Goal: Task Accomplishment & Management: Complete application form

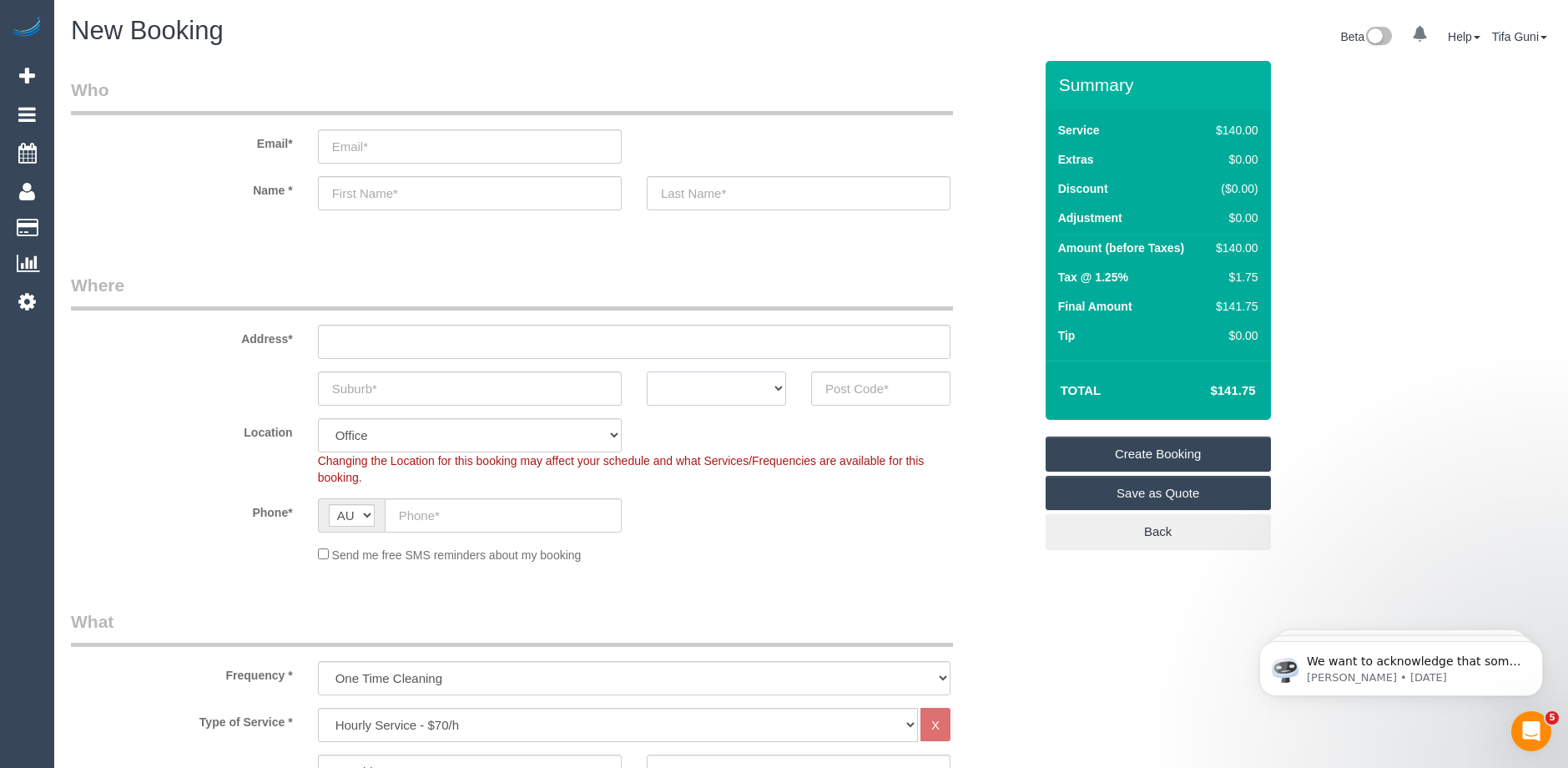
click at [774, 389] on select "ACT [GEOGRAPHIC_DATA] NT [GEOGRAPHIC_DATA] SA TAS [GEOGRAPHIC_DATA] [GEOGRAPHIC…" at bounding box center [716, 389] width 139 height 35
select select "VIC"
click at [646, 371] on select "ACT [GEOGRAPHIC_DATA] NT [GEOGRAPHIC_DATA] SA TAS [GEOGRAPHIC_DATA] [GEOGRAPHIC…" at bounding box center [716, 389] width 139 height 35
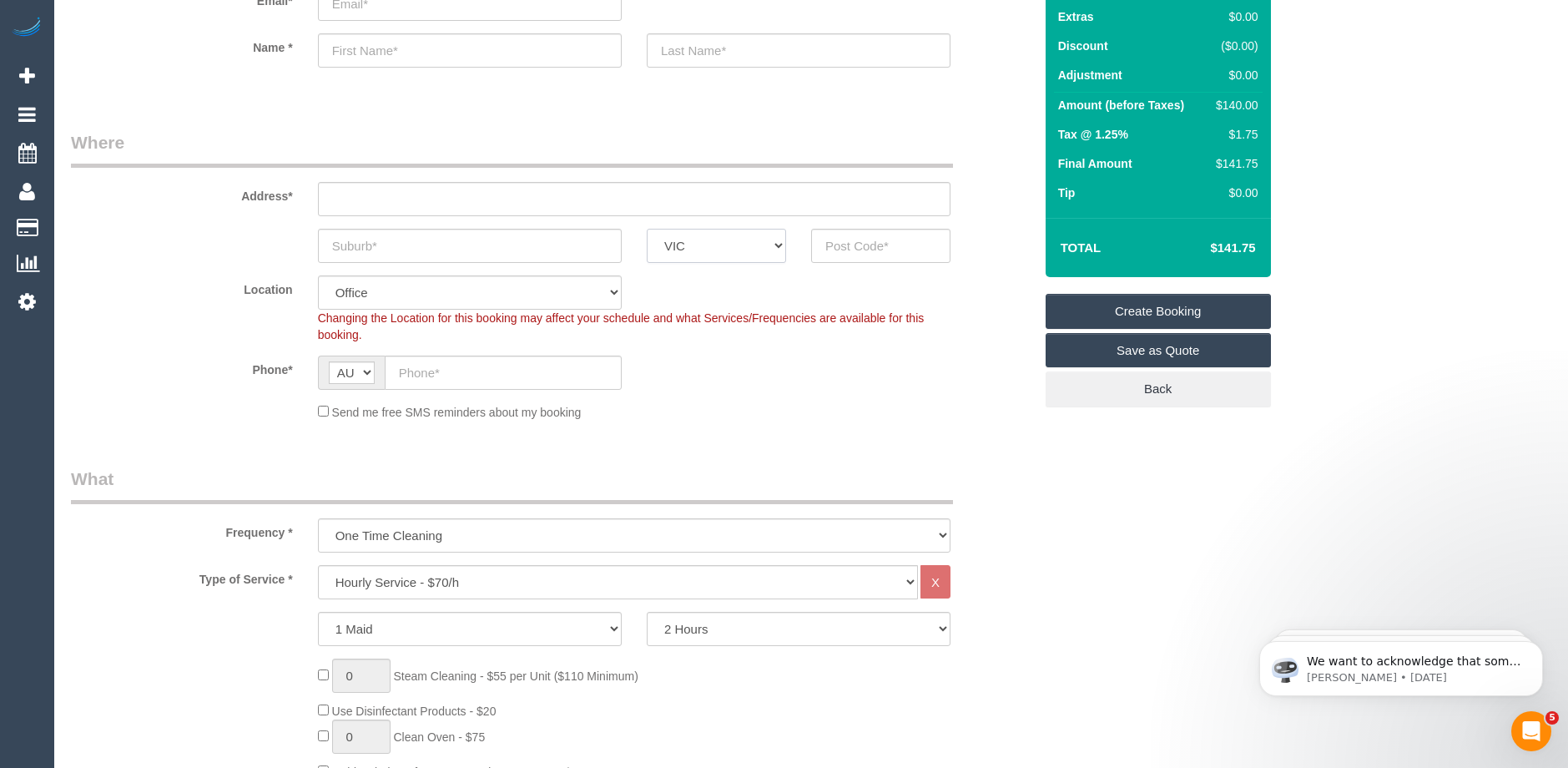
scroll to position [167, 0]
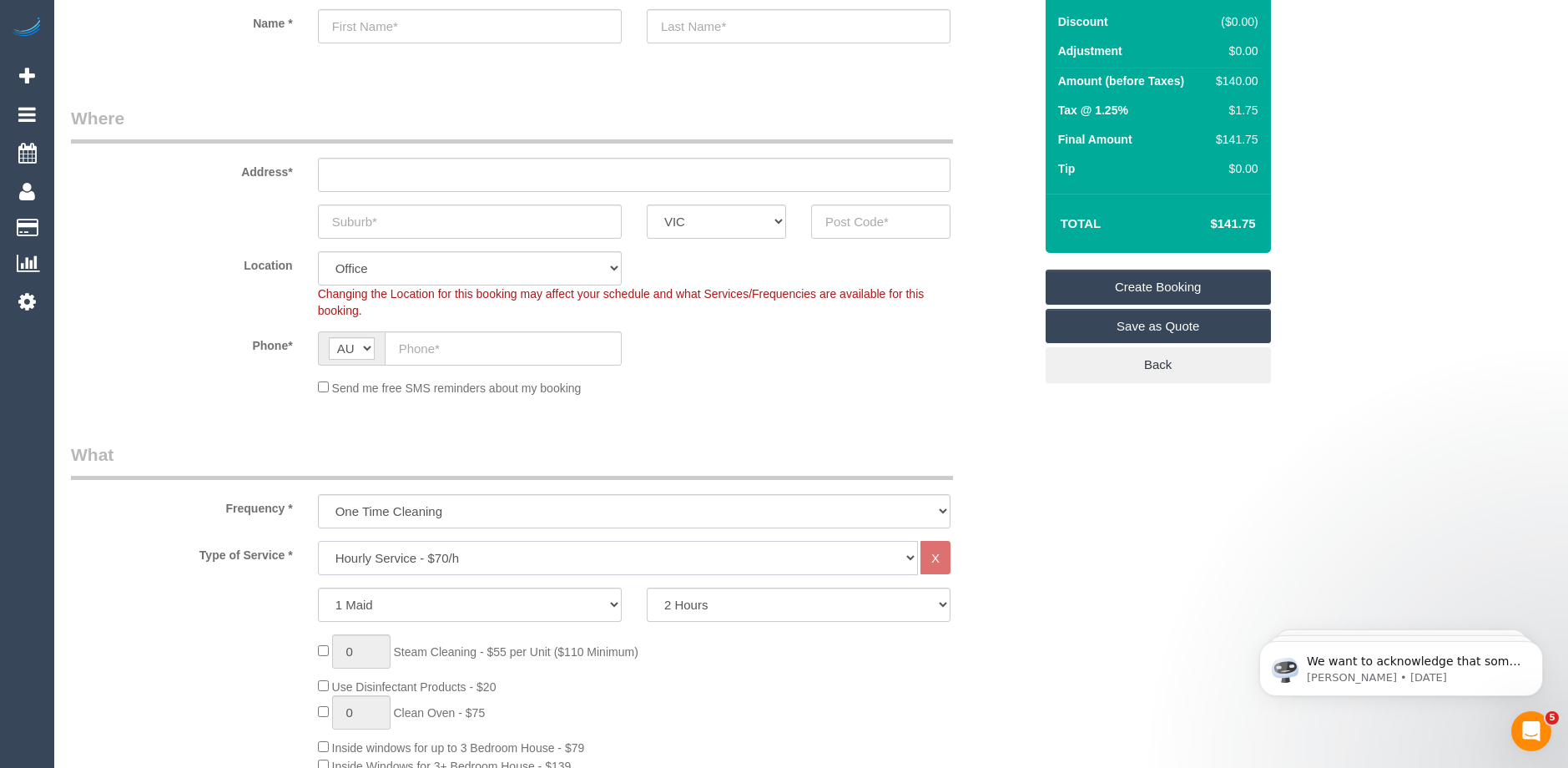
click at [490, 556] on select "Hourly Service - $70/h Hourly Service - $65/h Hourly Service - $60/h Hourly Ser…" at bounding box center [618, 558] width 600 height 35
click at [318, 541] on select "Hourly Service - $70/h Hourly Service - $65/h Hourly Service - $60/h Hourly Ser…" at bounding box center [618, 558] width 600 height 35
click at [435, 551] on select "Hourly Service - $70/h Hourly Service - $65/h Hourly Service - $60/h Hourly Ser…" at bounding box center [618, 558] width 600 height 35
click at [318, 541] on select "Hourly Service - $70/h Hourly Service - $65/h Hourly Service - $60/h Hourly Ser…" at bounding box center [618, 558] width 600 height 35
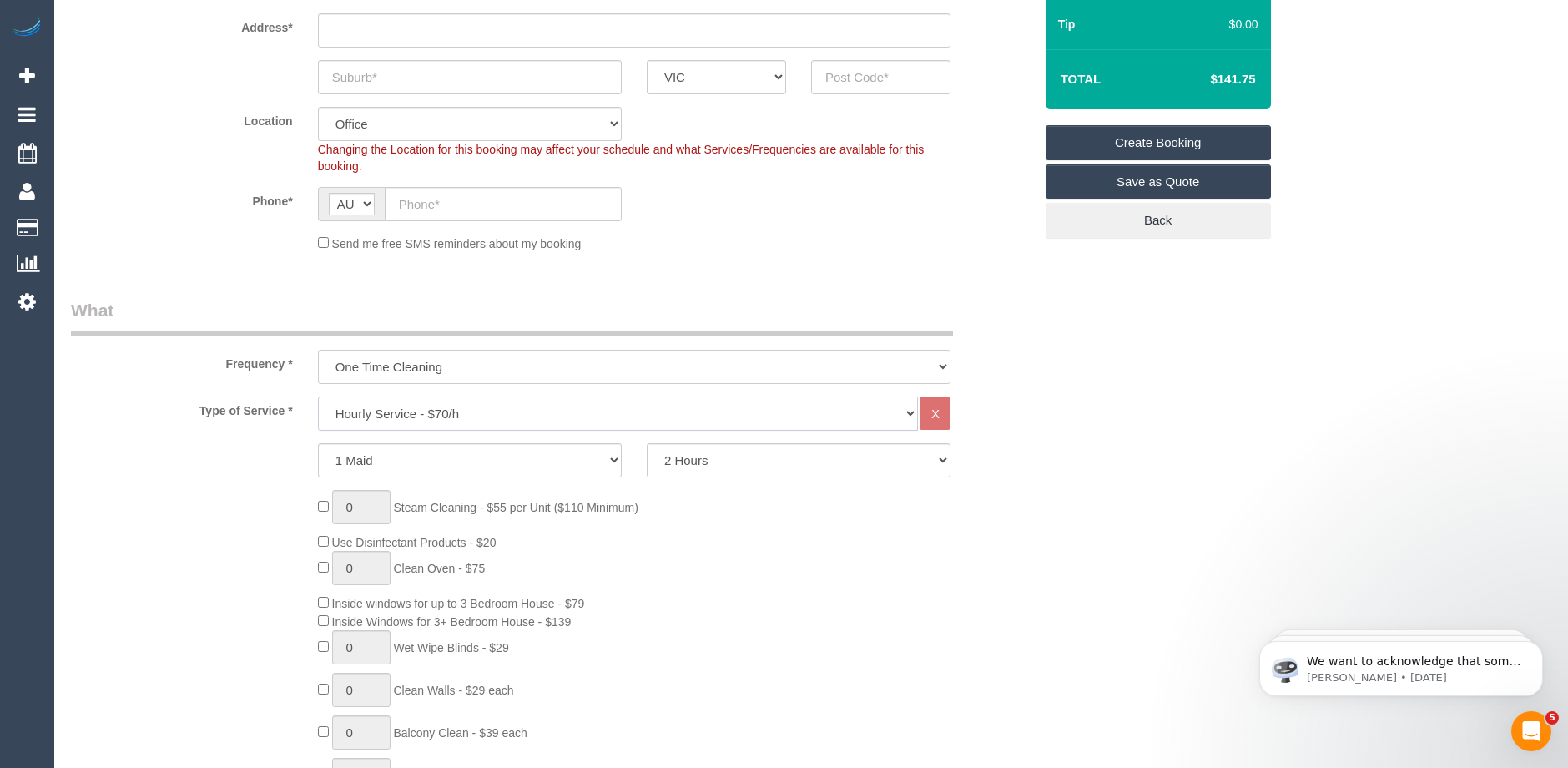
scroll to position [0, 0]
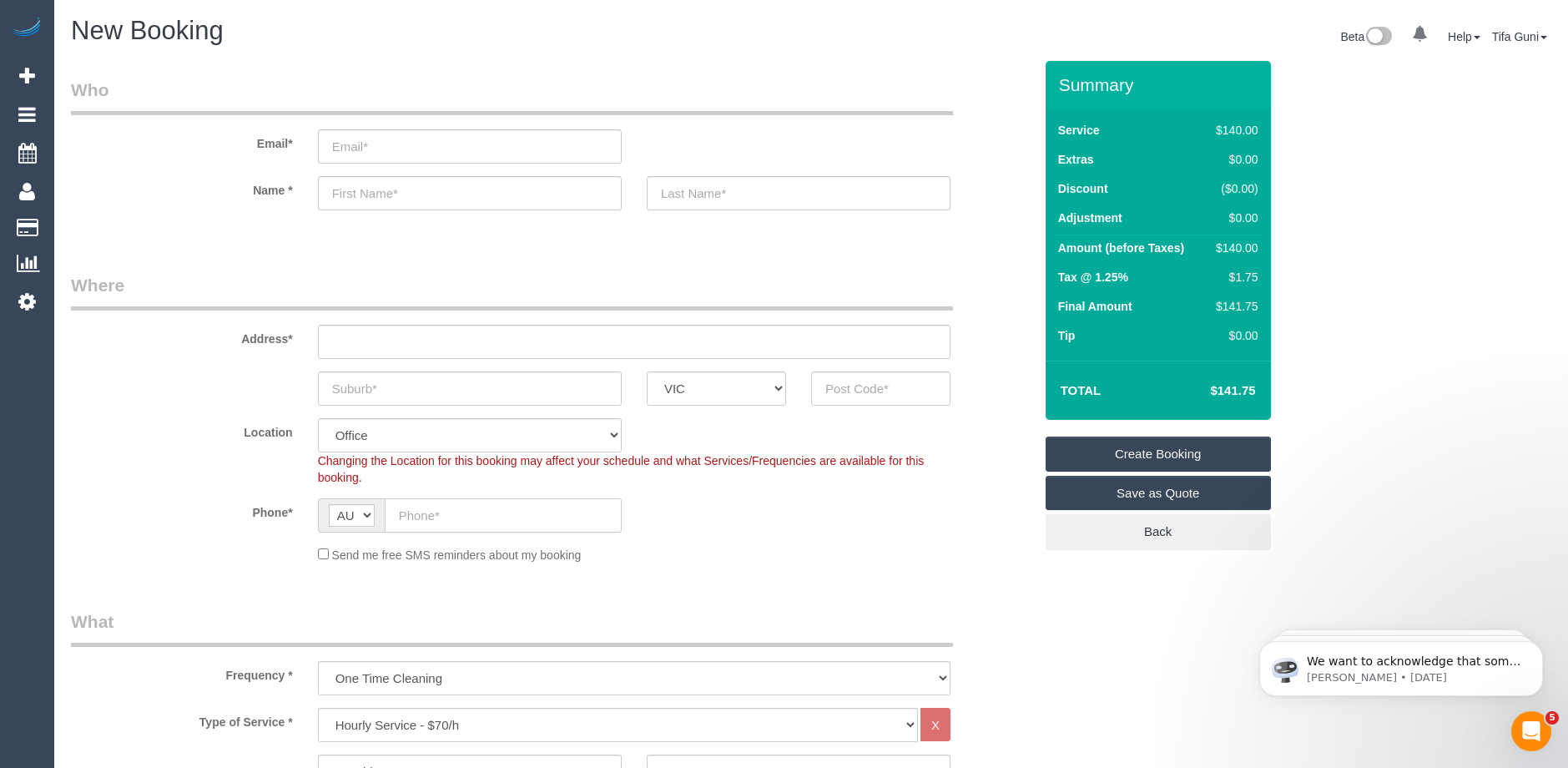
click at [455, 510] on input "text" at bounding box center [503, 515] width 237 height 35
paste input "61 407 364 625"
type input "61 407 364 625"
click at [359, 340] on input "text" at bounding box center [634, 342] width 633 height 35
type input "[STREET_ADDRESS][PERSON_NAME]"
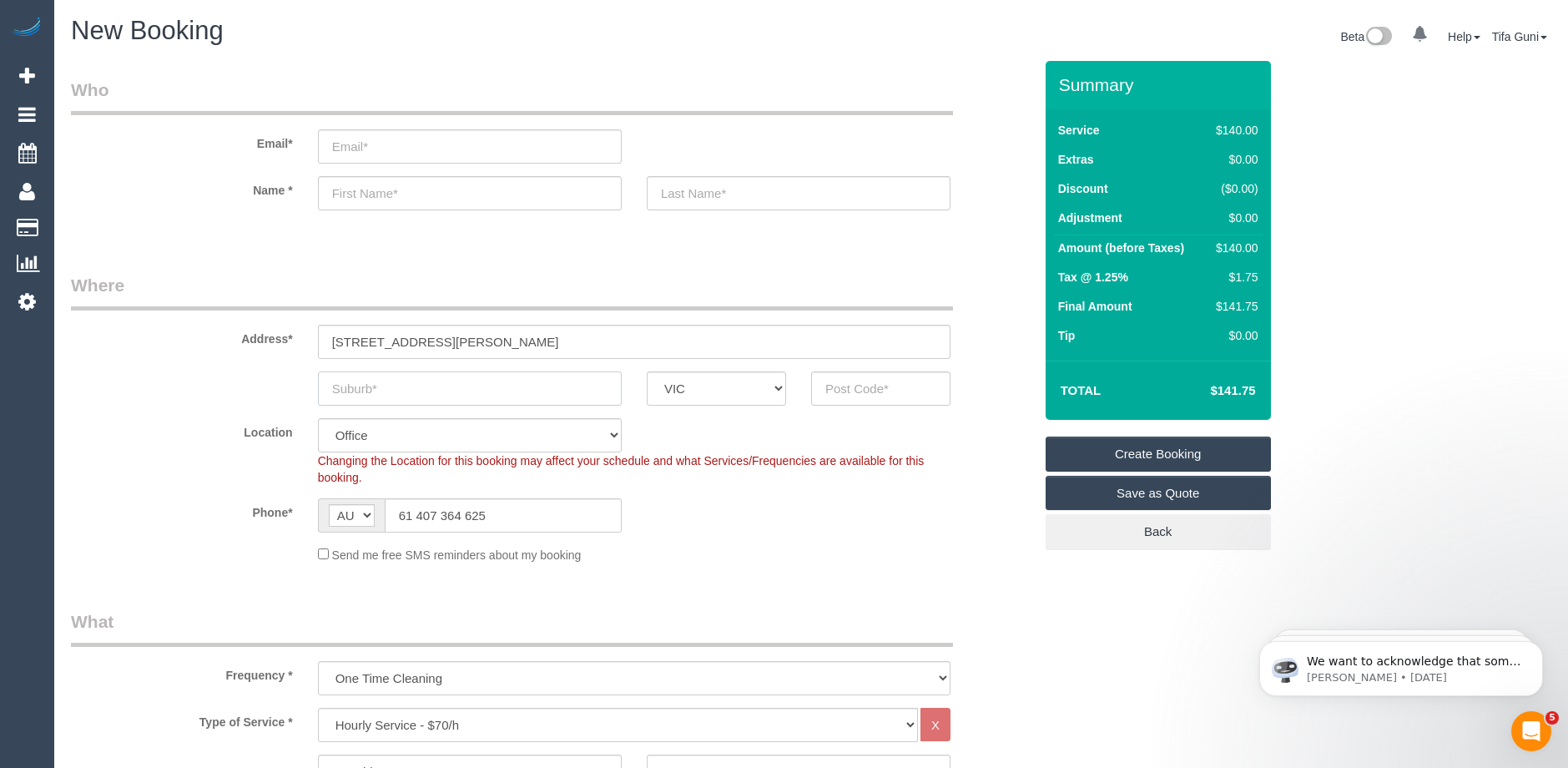
click at [380, 389] on input "text" at bounding box center [469, 389] width 304 height 35
click at [338, 389] on input "pasco Vale south" at bounding box center [469, 389] width 304 height 35
type input "asco Vale south"
click at [836, 389] on input "text" at bounding box center [881, 389] width 139 height 35
type input "3044"
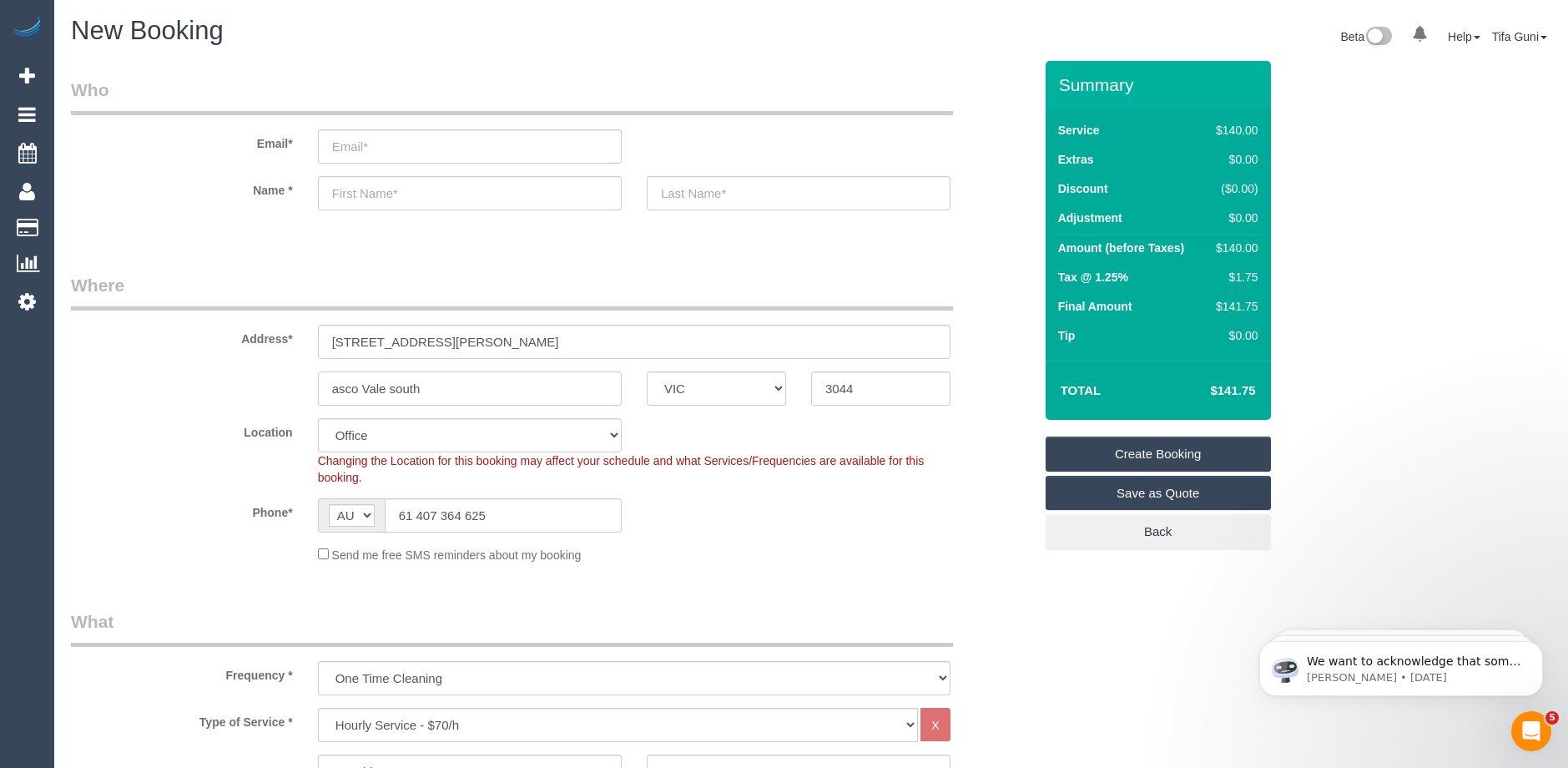
click at [327, 389] on input "asco Vale south" at bounding box center [469, 389] width 304 height 35
select select "61"
type input "Pasco Vale south"
select select "object:2154"
type input "Pasco Vale south"
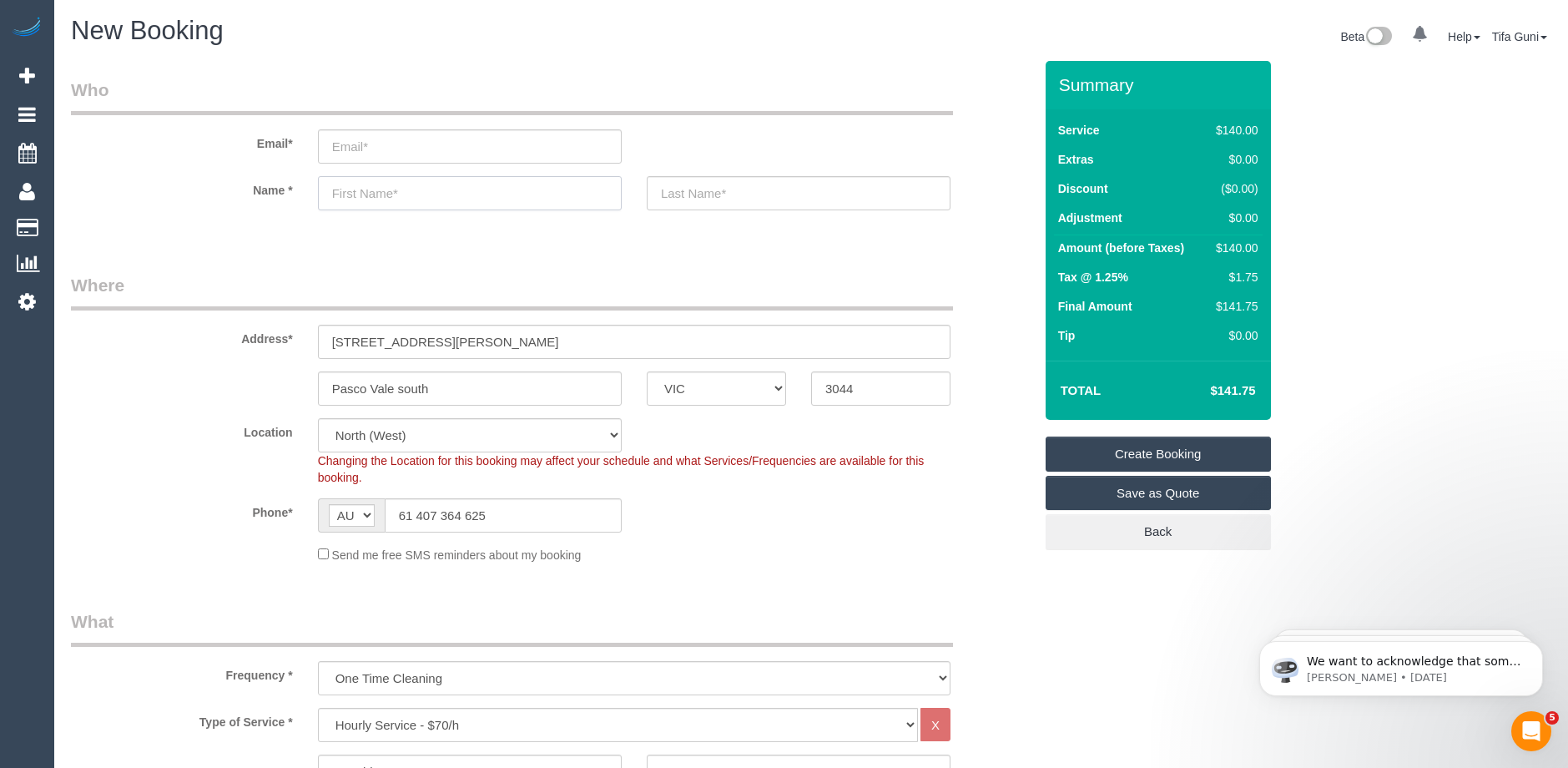
click at [373, 197] on input "text" at bounding box center [469, 193] width 304 height 35
type input "[PERSON_NAME]"
click at [703, 199] on input "text" at bounding box center [798, 193] width 304 height 35
type input "[PERSON_NAME]"
click at [355, 149] on input "email" at bounding box center [469, 147] width 304 height 35
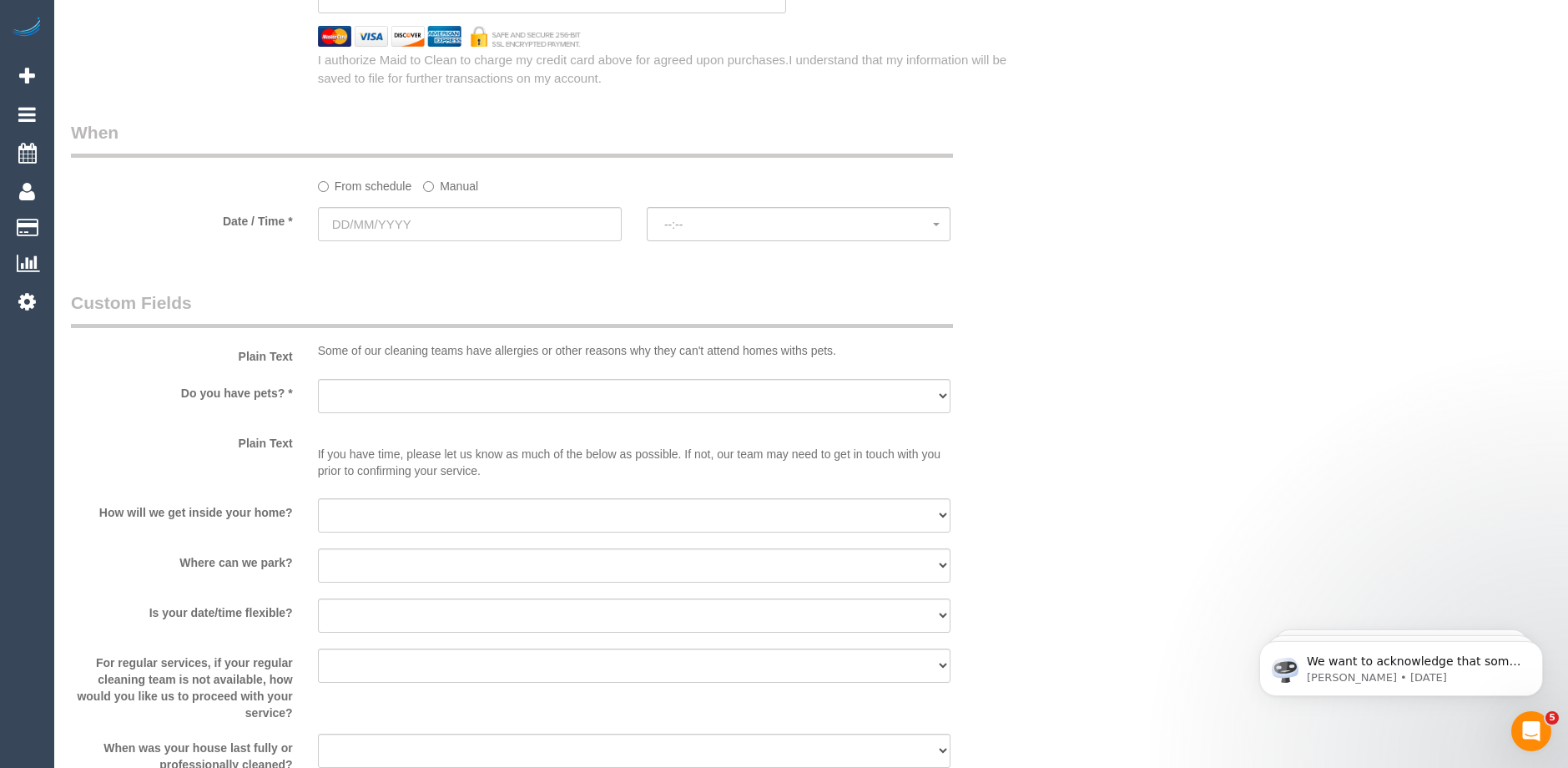
scroll to position [1920, 0]
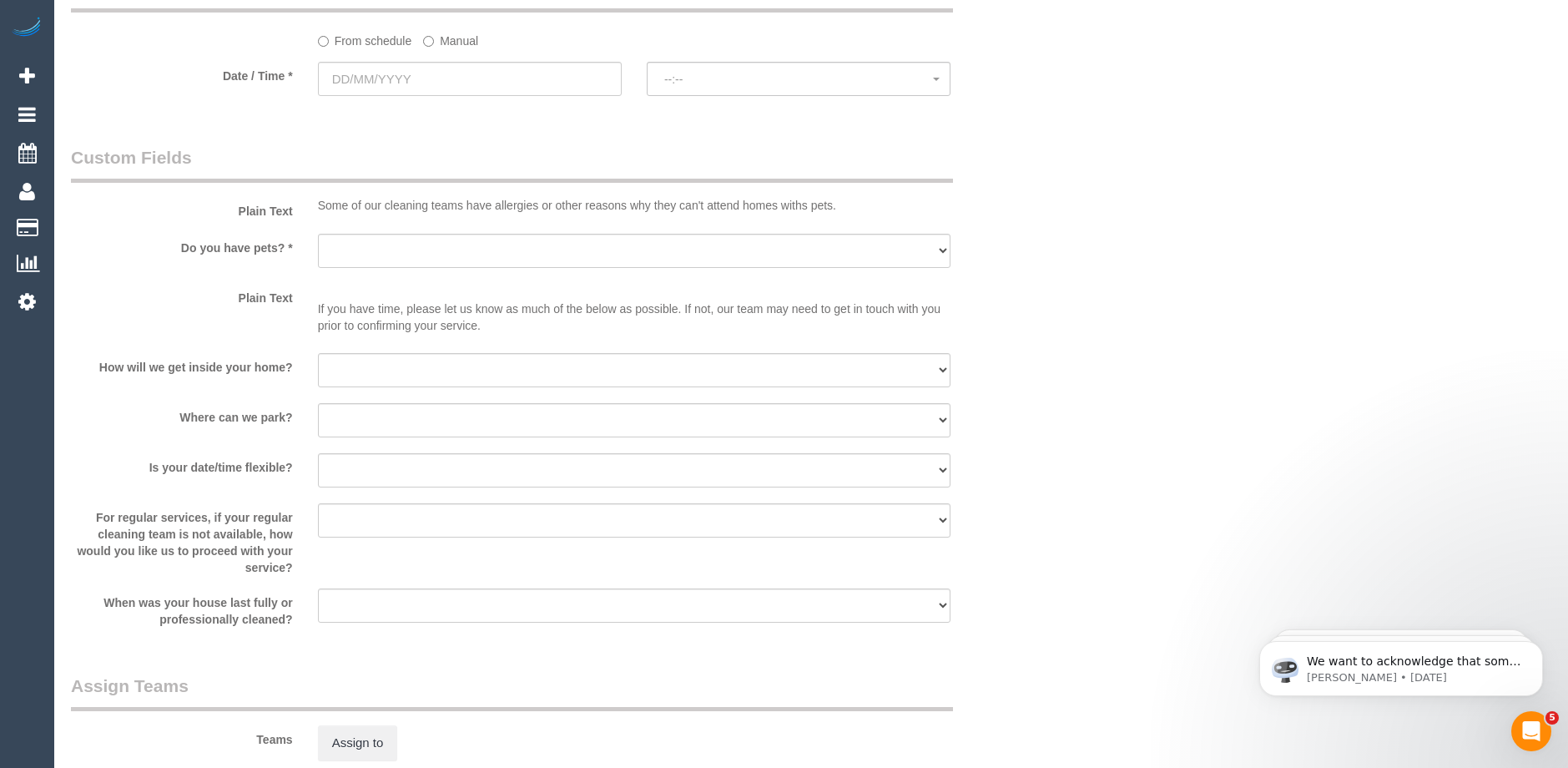
type input "[EMAIL_ADDRESS][DOMAIN_NAME]"
click at [389, 365] on select "I will be home Key will be left (please provide details below) Lock box/Access …" at bounding box center [634, 370] width 633 height 35
select select "number:14"
click at [318, 353] on select "I will be home Key will be left (please provide details below) Lock box/Access …" at bounding box center [634, 370] width 633 height 35
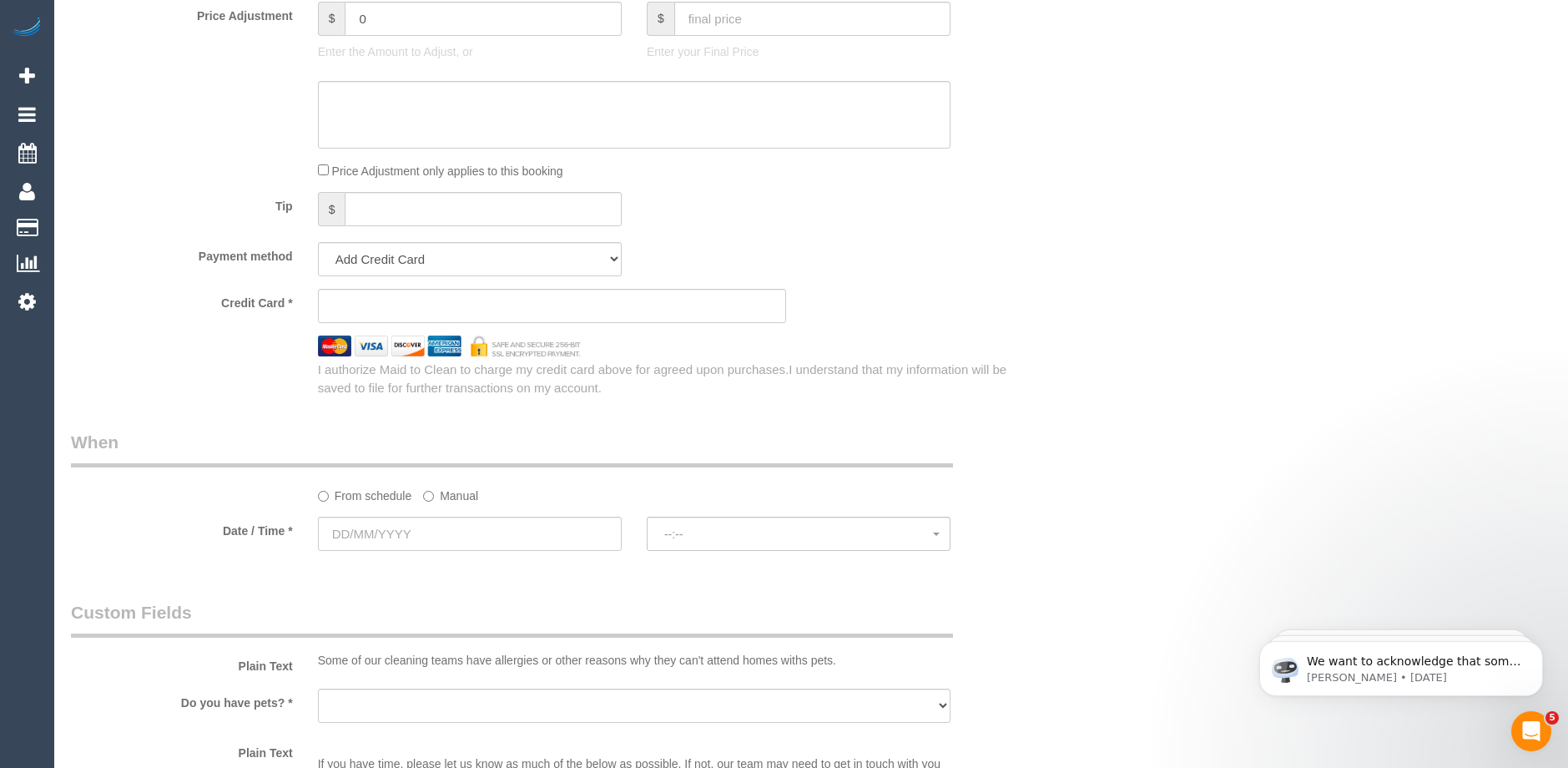
scroll to position [1503, 0]
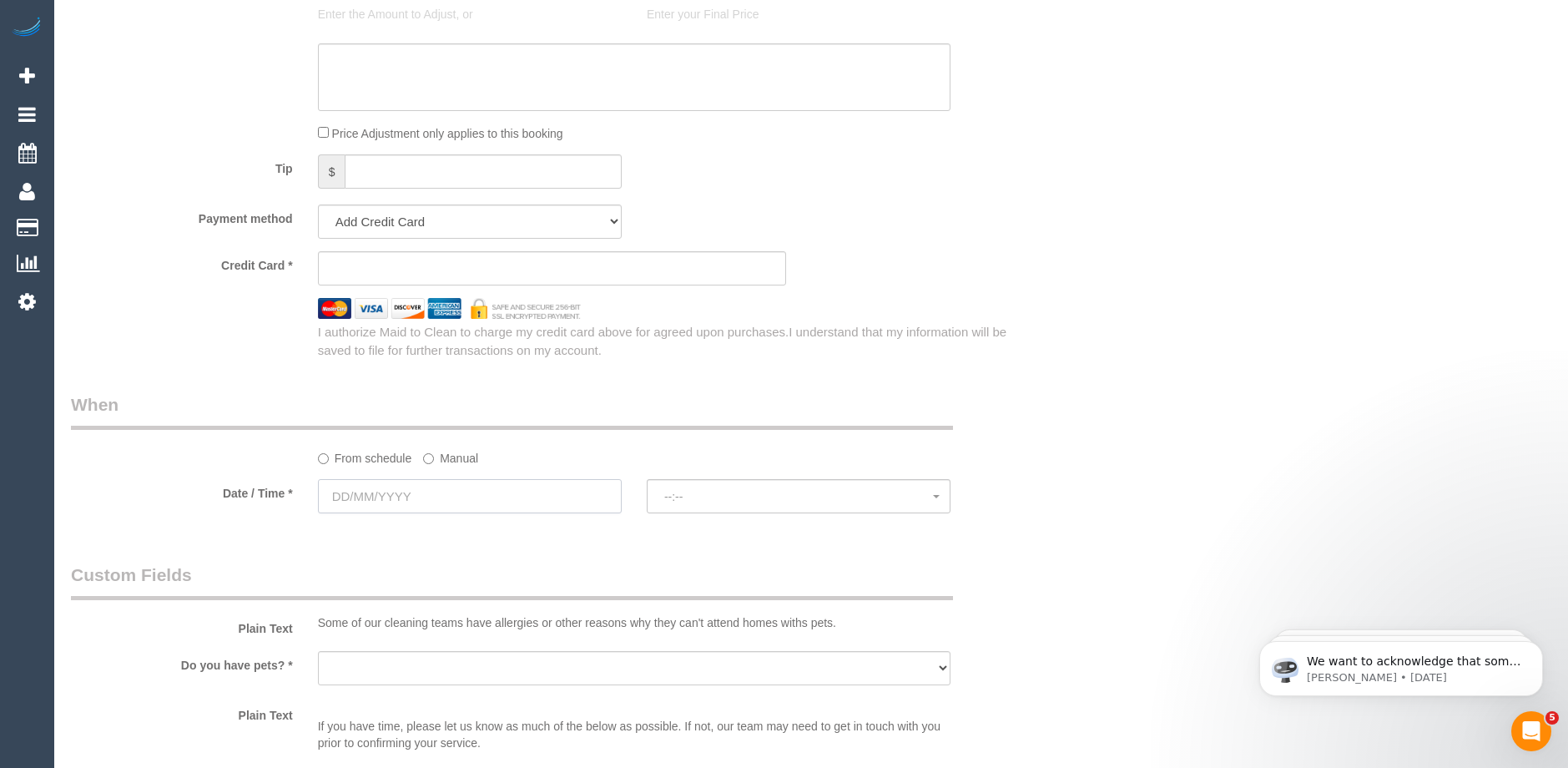
click at [399, 488] on input "text" at bounding box center [469, 496] width 304 height 35
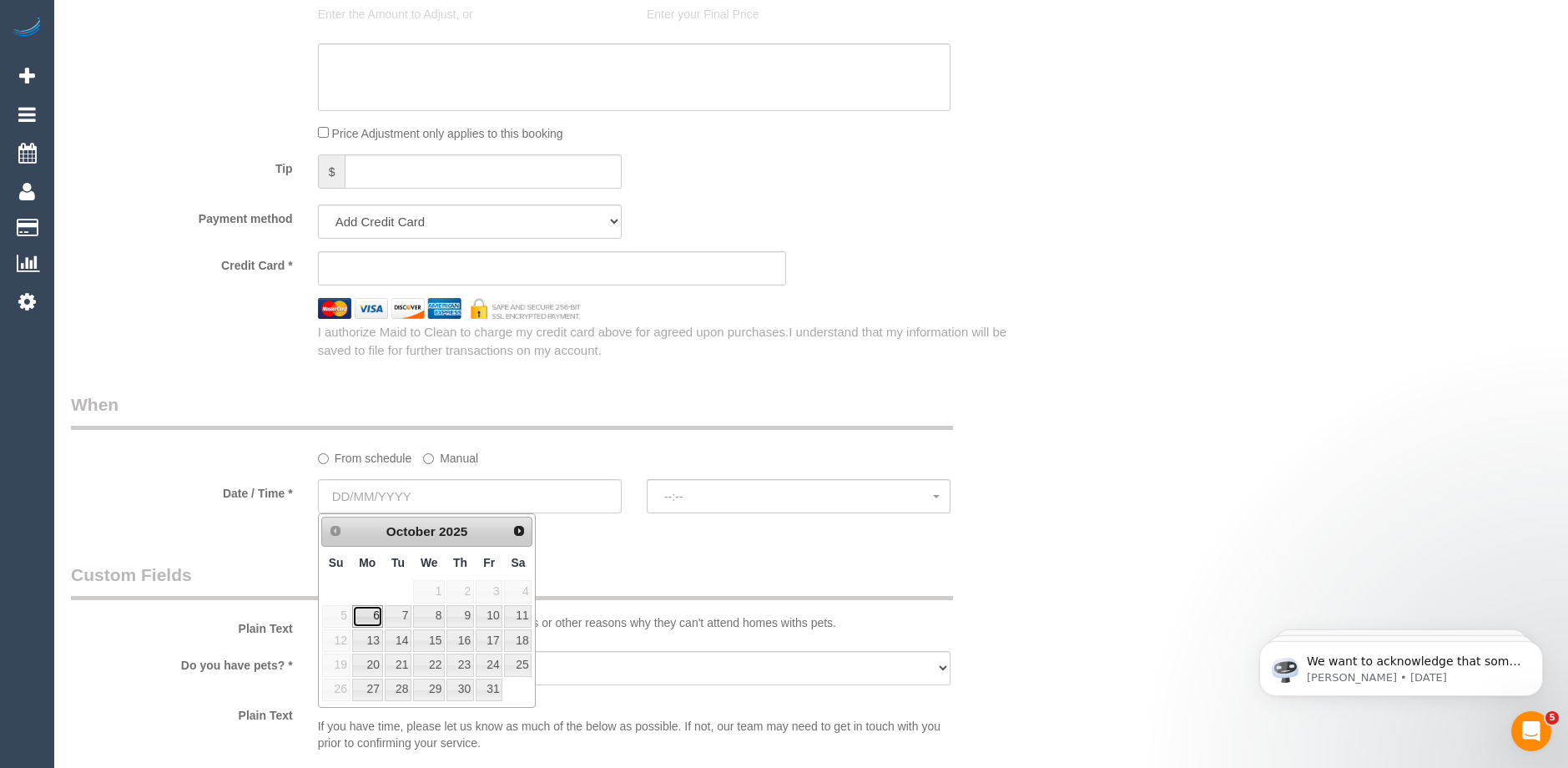
click at [371, 616] on link "6" at bounding box center [367, 617] width 31 height 23
type input "[DATE]"
click at [485, 502] on input "[DATE]" at bounding box center [469, 496] width 304 height 35
click at [737, 542] on div "Who Email* [EMAIL_ADDRESS][DOMAIN_NAME] Name * [PERSON_NAME] Where Address* [ST…" at bounding box center [552, 61] width 987 height 3006
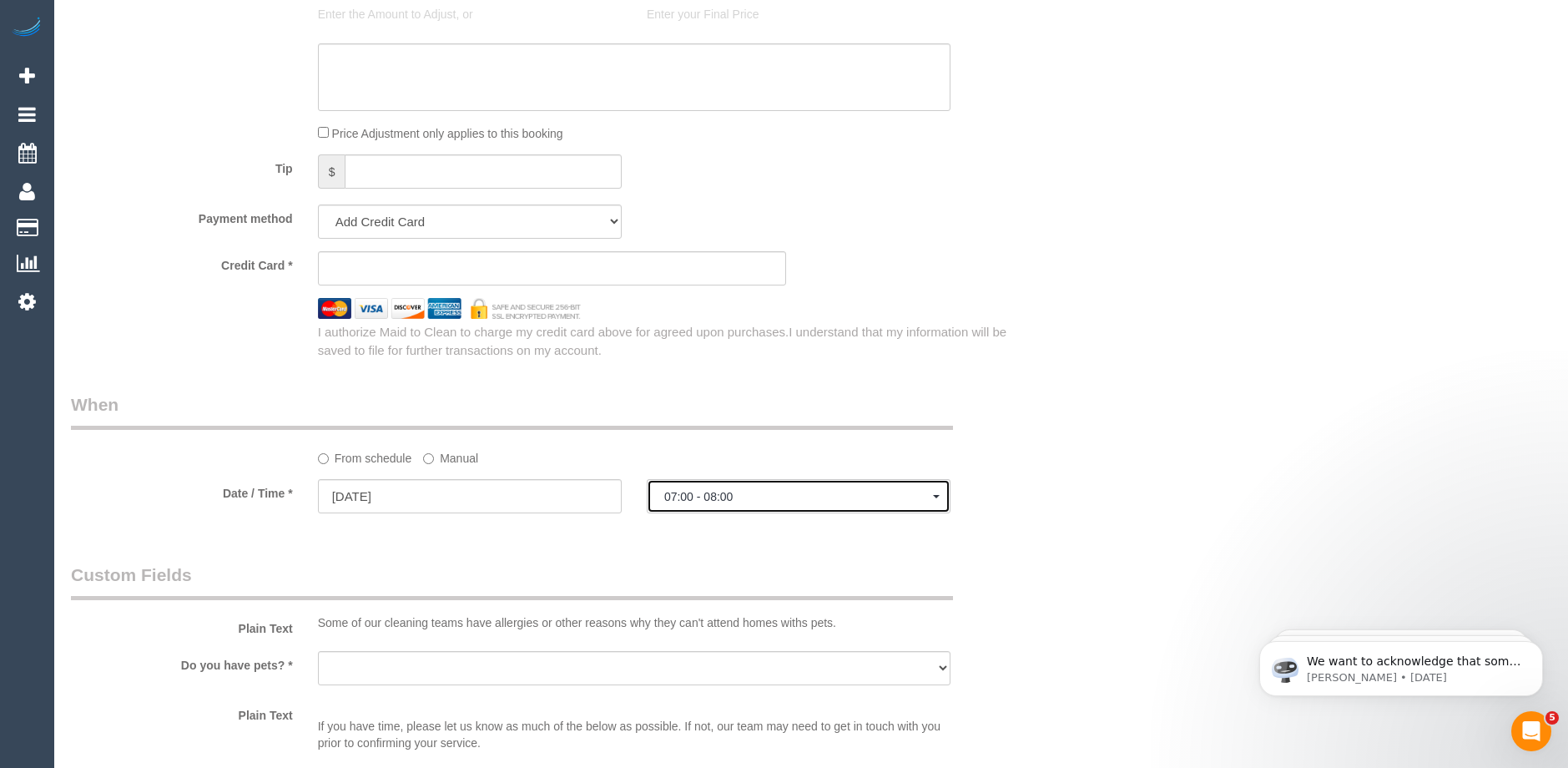
click at [742, 495] on span "07:00 - 08:00" at bounding box center [799, 496] width 269 height 14
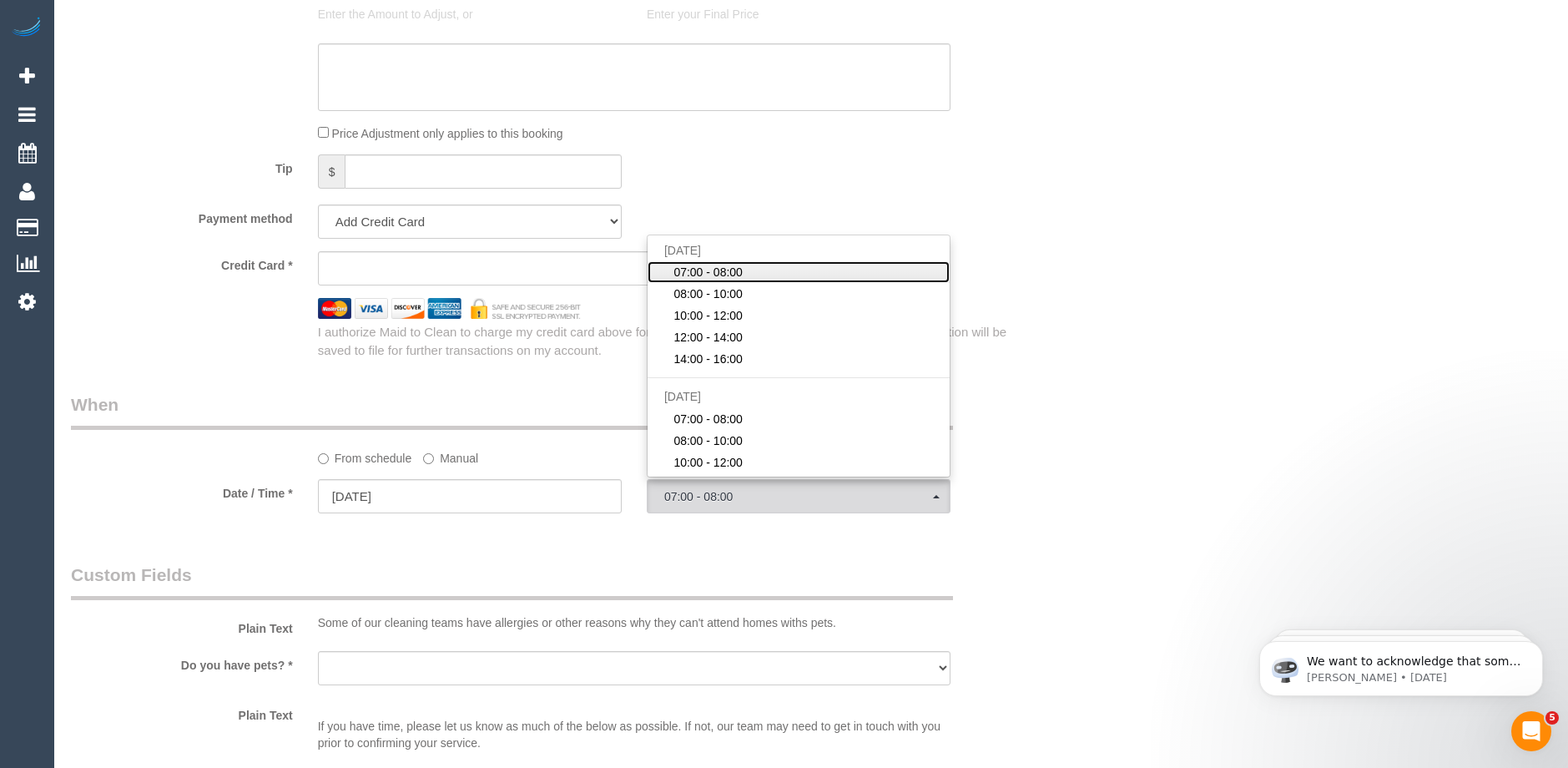
click at [706, 274] on span "07:00 - 08:00" at bounding box center [708, 272] width 69 height 16
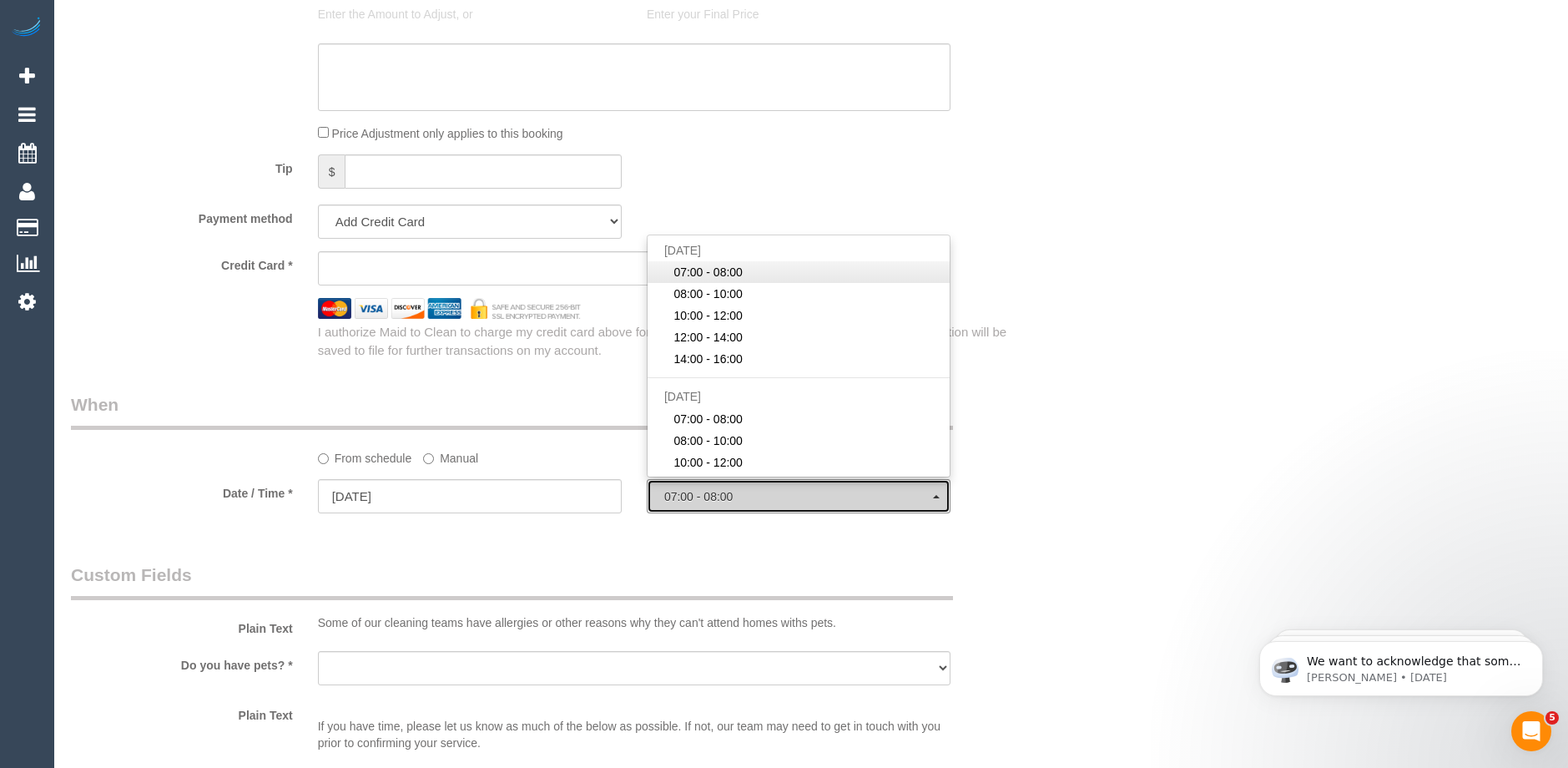
select select "spot1"
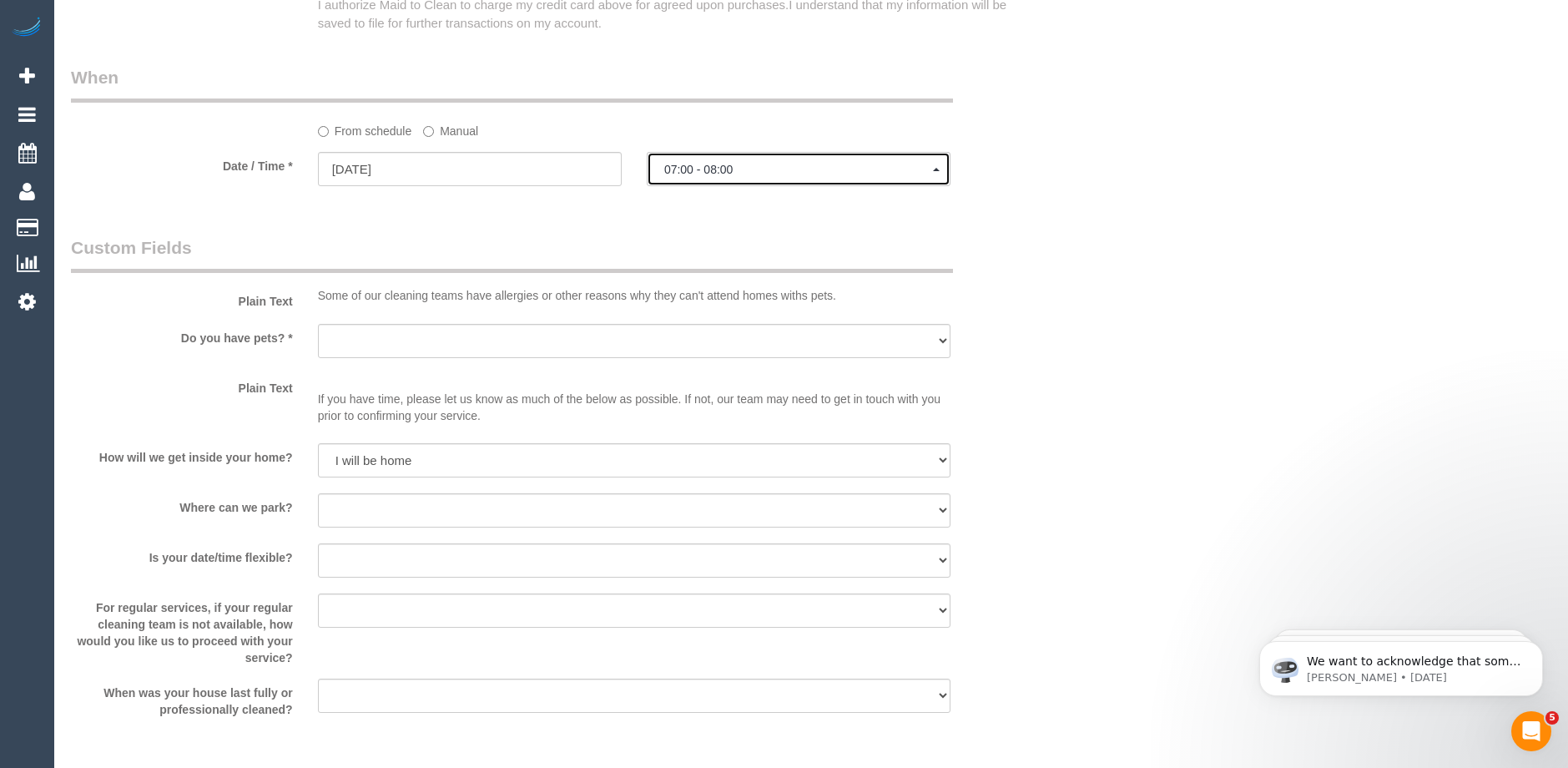
scroll to position [1837, 0]
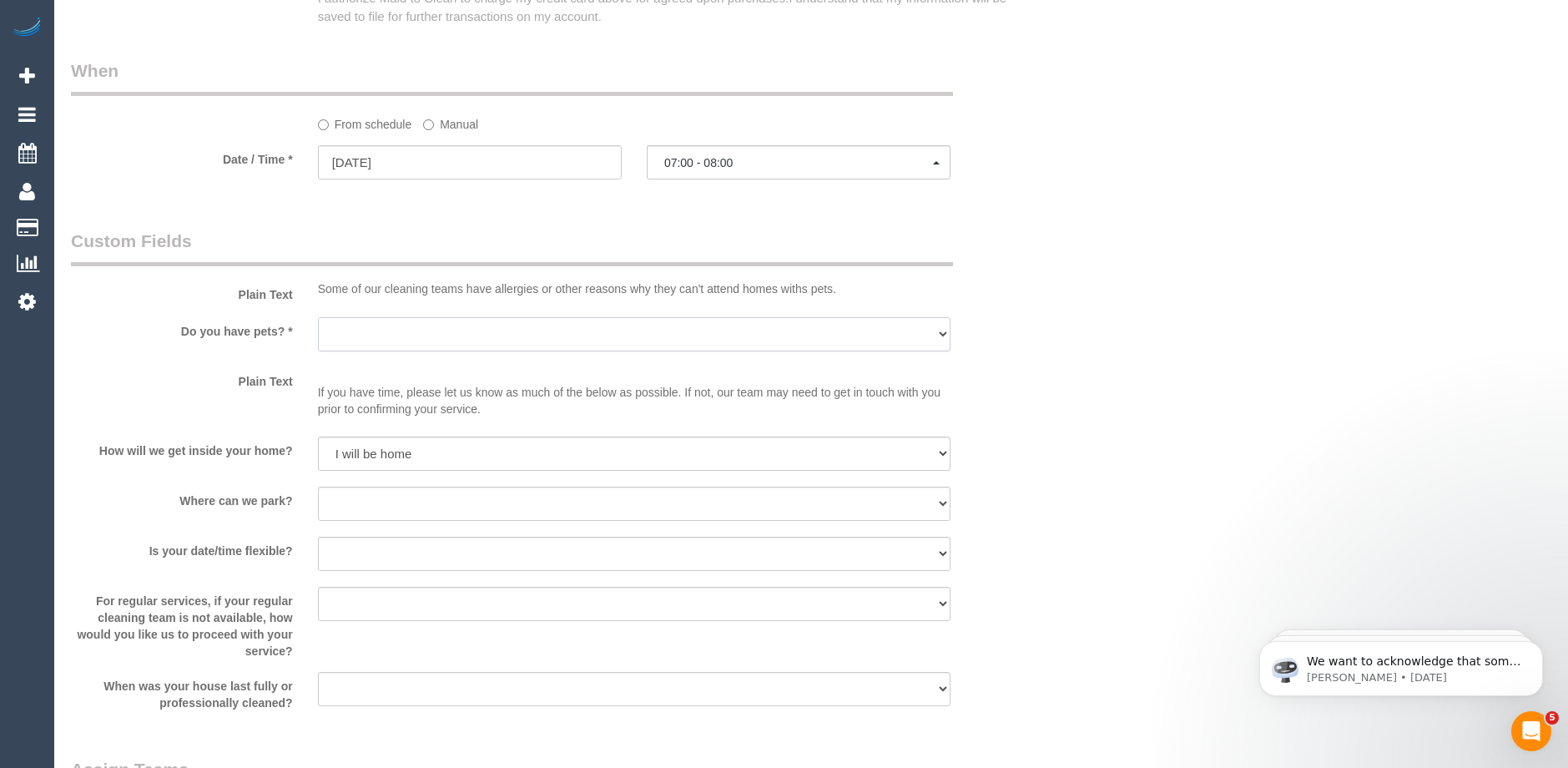
click at [437, 335] on select "Yes - Cats Yes - Dogs No pets Yes - Dogs and Cats Yes - Other" at bounding box center [634, 335] width 633 height 35
select select "number:28"
click at [318, 317] on select "Yes - Cats Yes - Dogs No pets Yes - Dogs and Cats Yes - Other" at bounding box center [634, 335] width 633 height 35
click at [370, 508] on select "I will provide parking on-site Free street parking Paid street parking (cost wi…" at bounding box center [634, 504] width 633 height 35
select select "number:19"
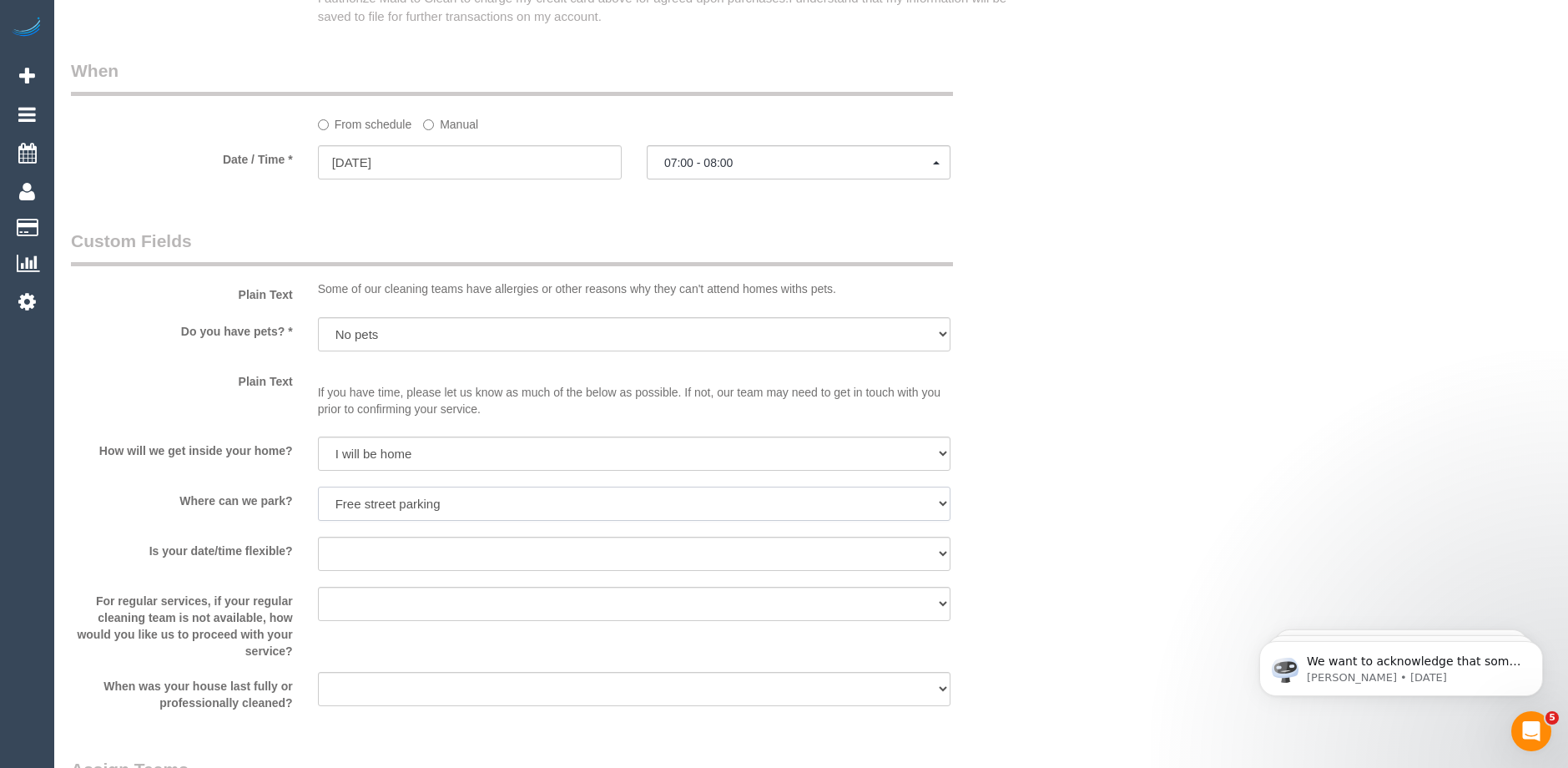
click at [318, 487] on select "I will provide parking on-site Free street parking Paid street parking (cost wi…" at bounding box center [634, 504] width 633 height 35
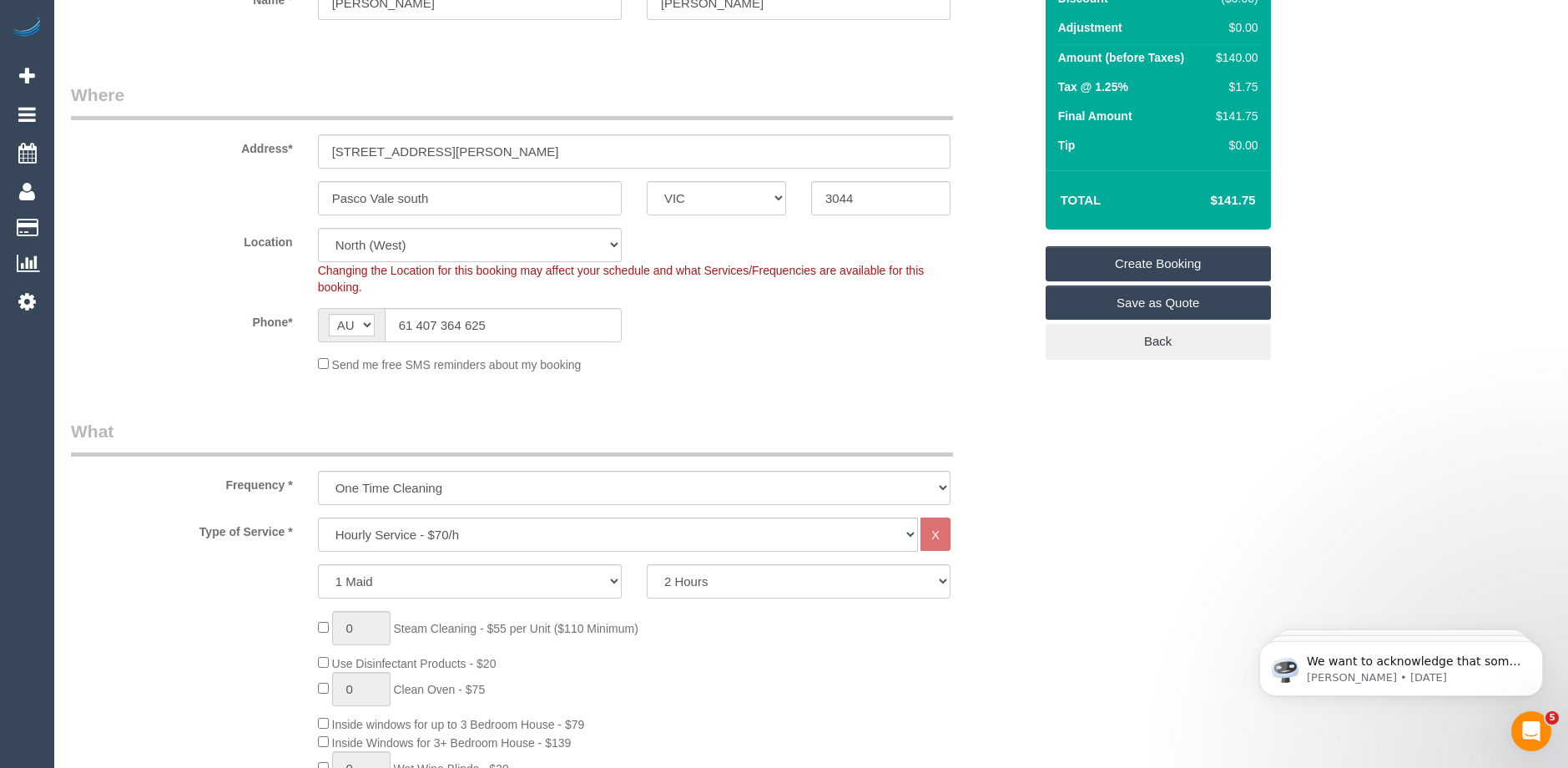
scroll to position [334, 0]
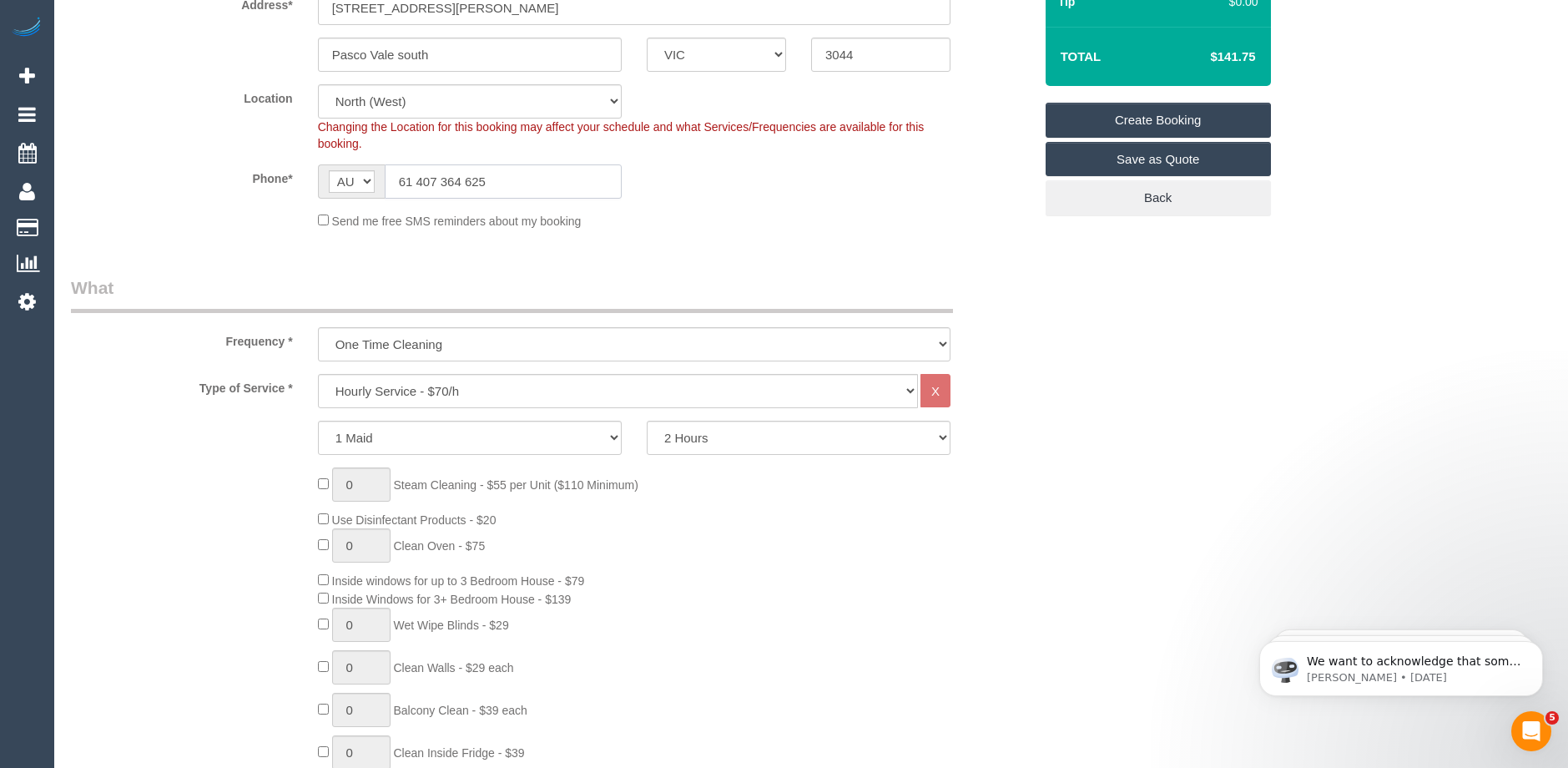
drag, startPoint x: 415, startPoint y: 182, endPoint x: 373, endPoint y: 187, distance: 42.3
click at [373, 187] on div "AF AL DZ AD AO AI AQ AG AR AM AW AU AT AZ BS BH BD BB BY BE BZ BJ BM BT BO BA B…" at bounding box center [469, 182] width 304 height 35
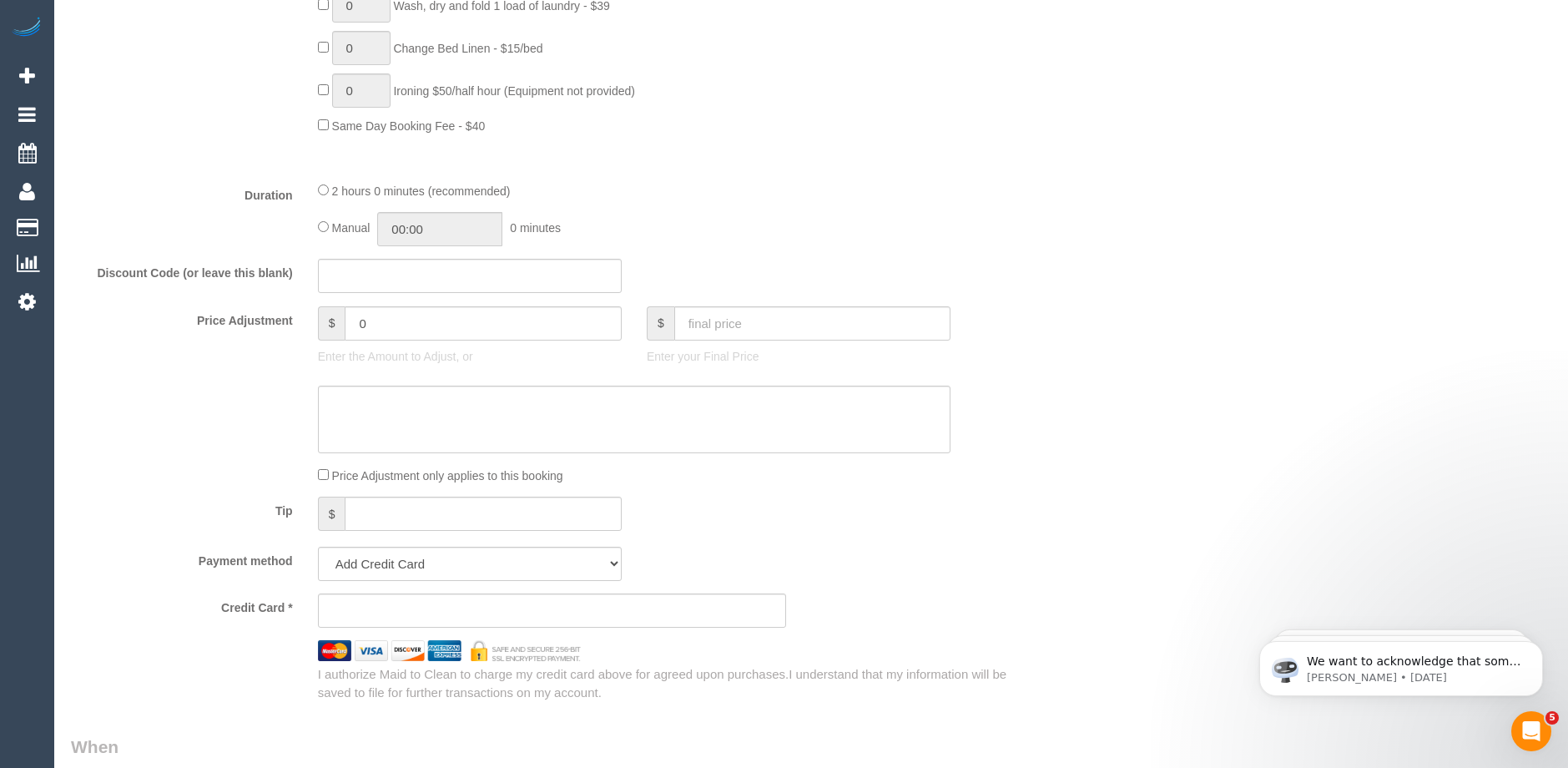
scroll to position [1336, 0]
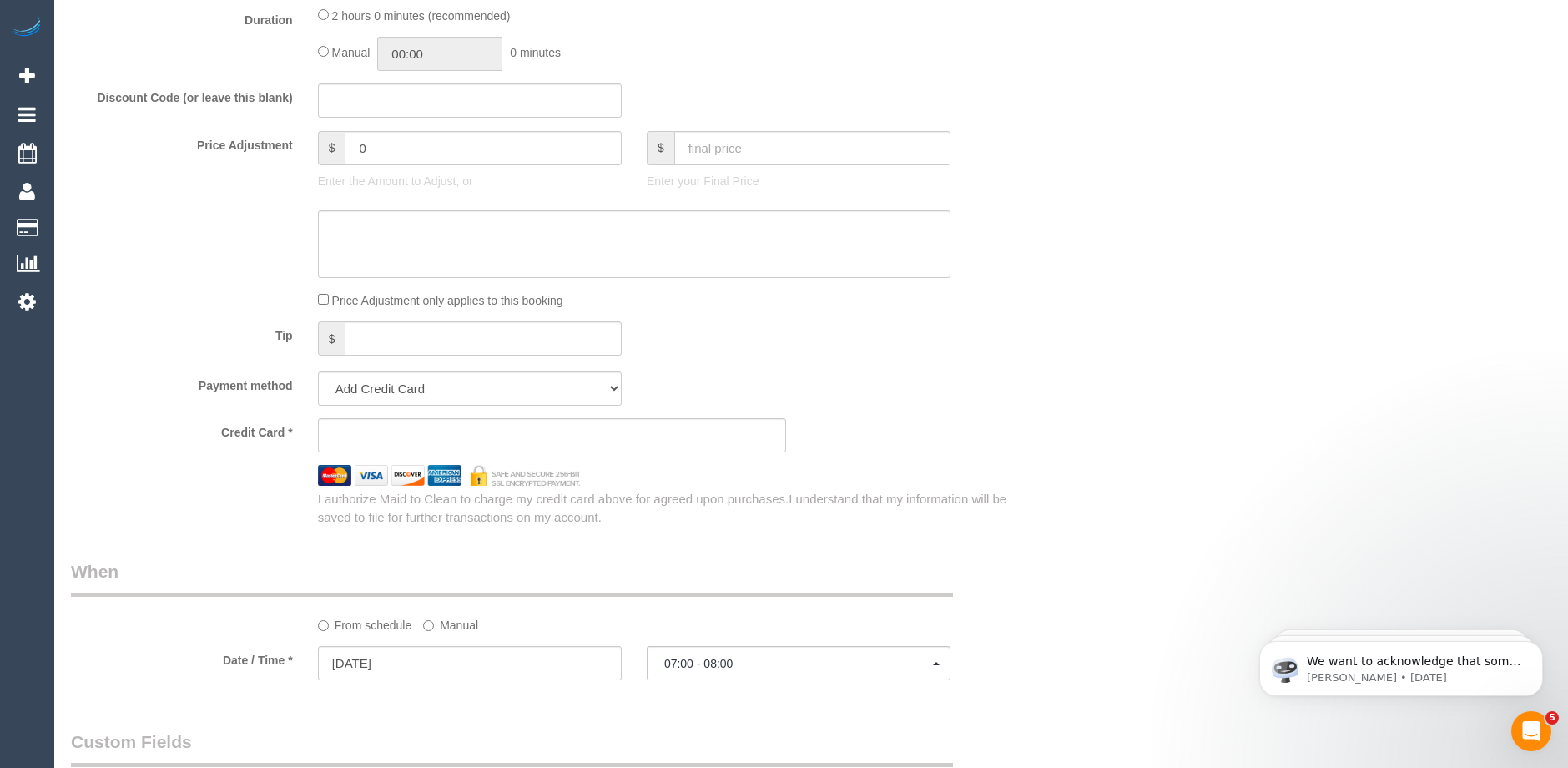
type input "0407 364 625"
click at [905, 375] on div "Payment method Add Credit Card Cash Check Paypal" at bounding box center [552, 389] width 987 height 35
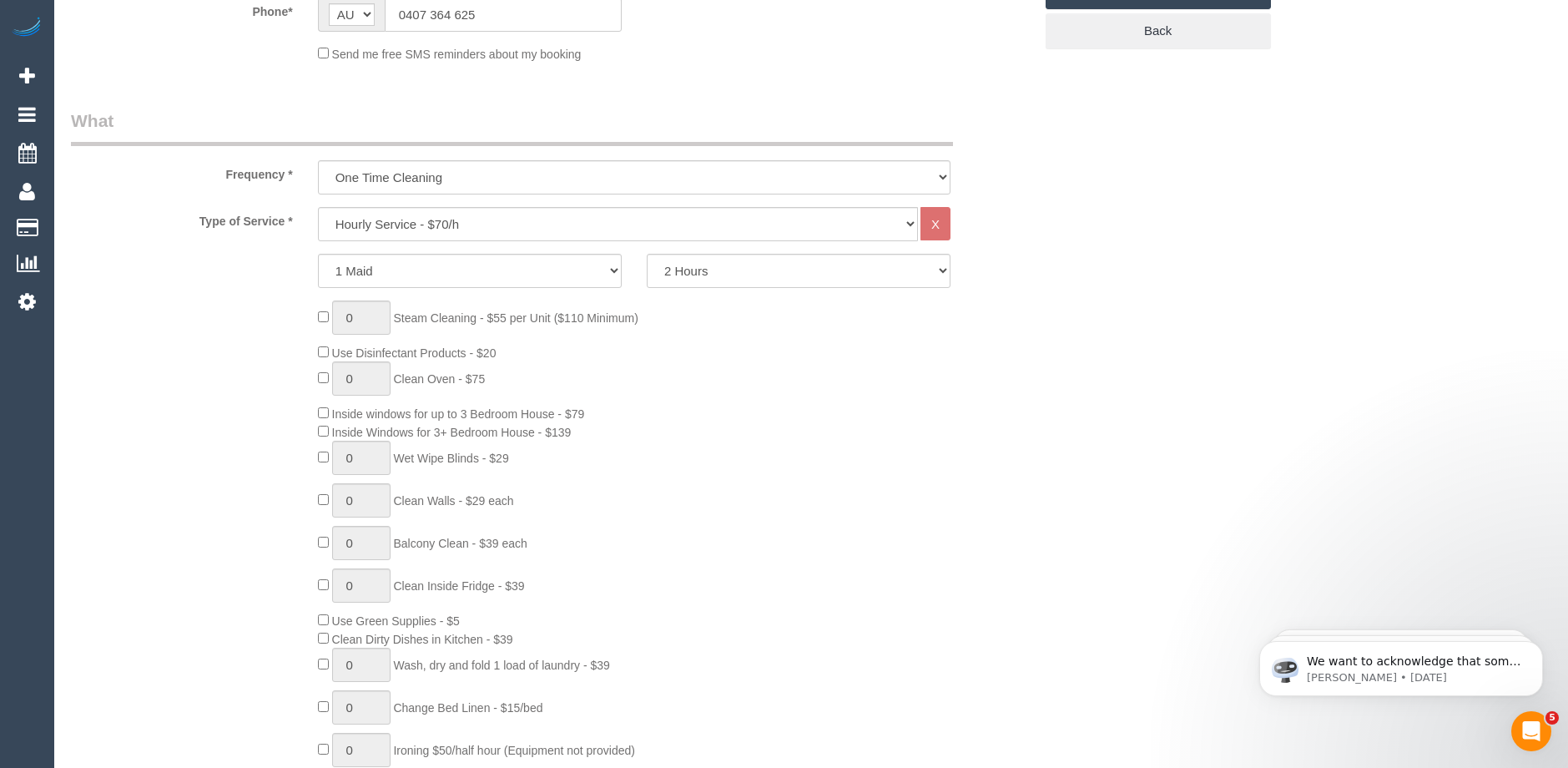
scroll to position [84, 0]
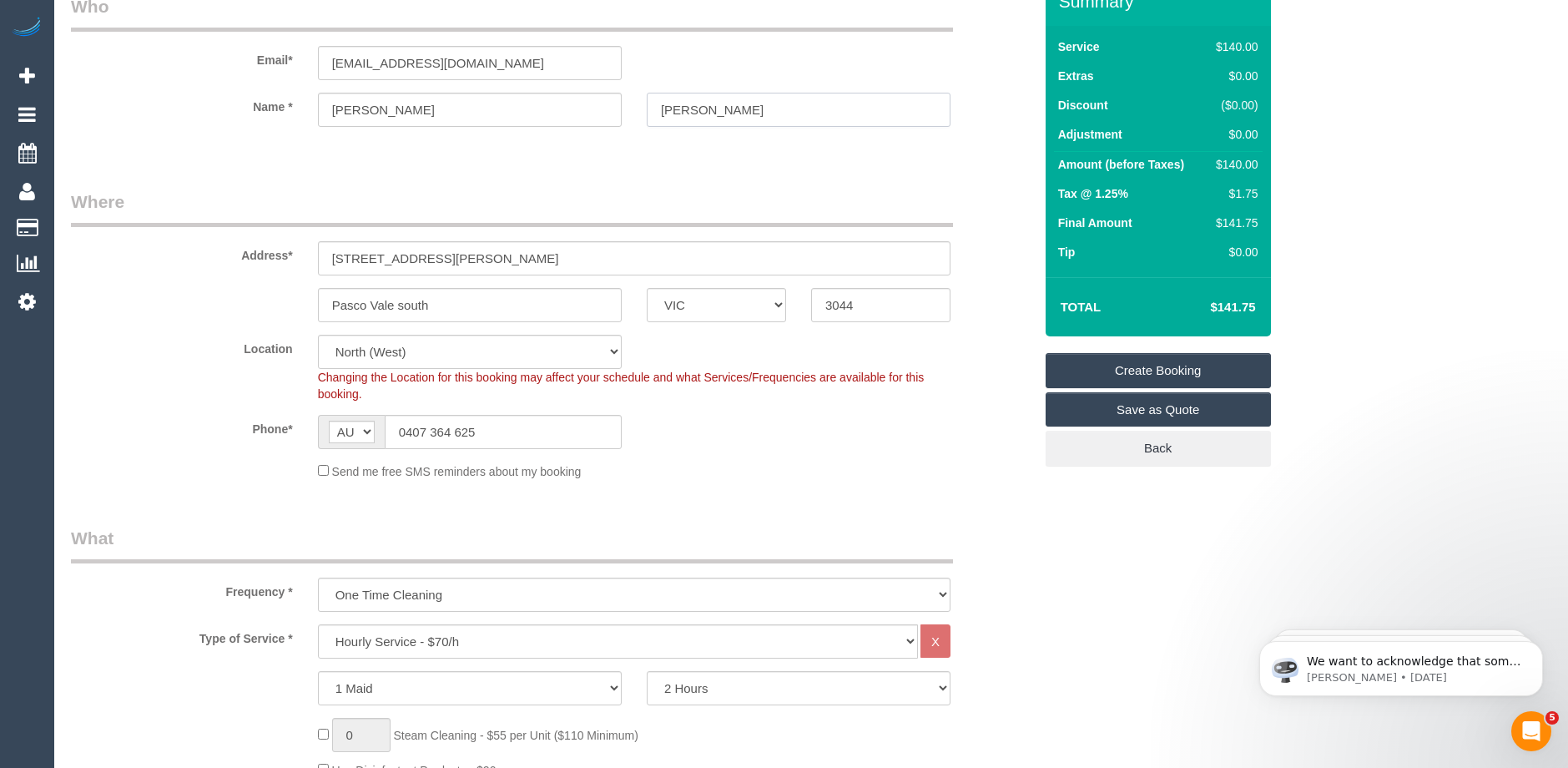
click at [671, 106] on input "[PERSON_NAME]" at bounding box center [798, 110] width 304 height 35
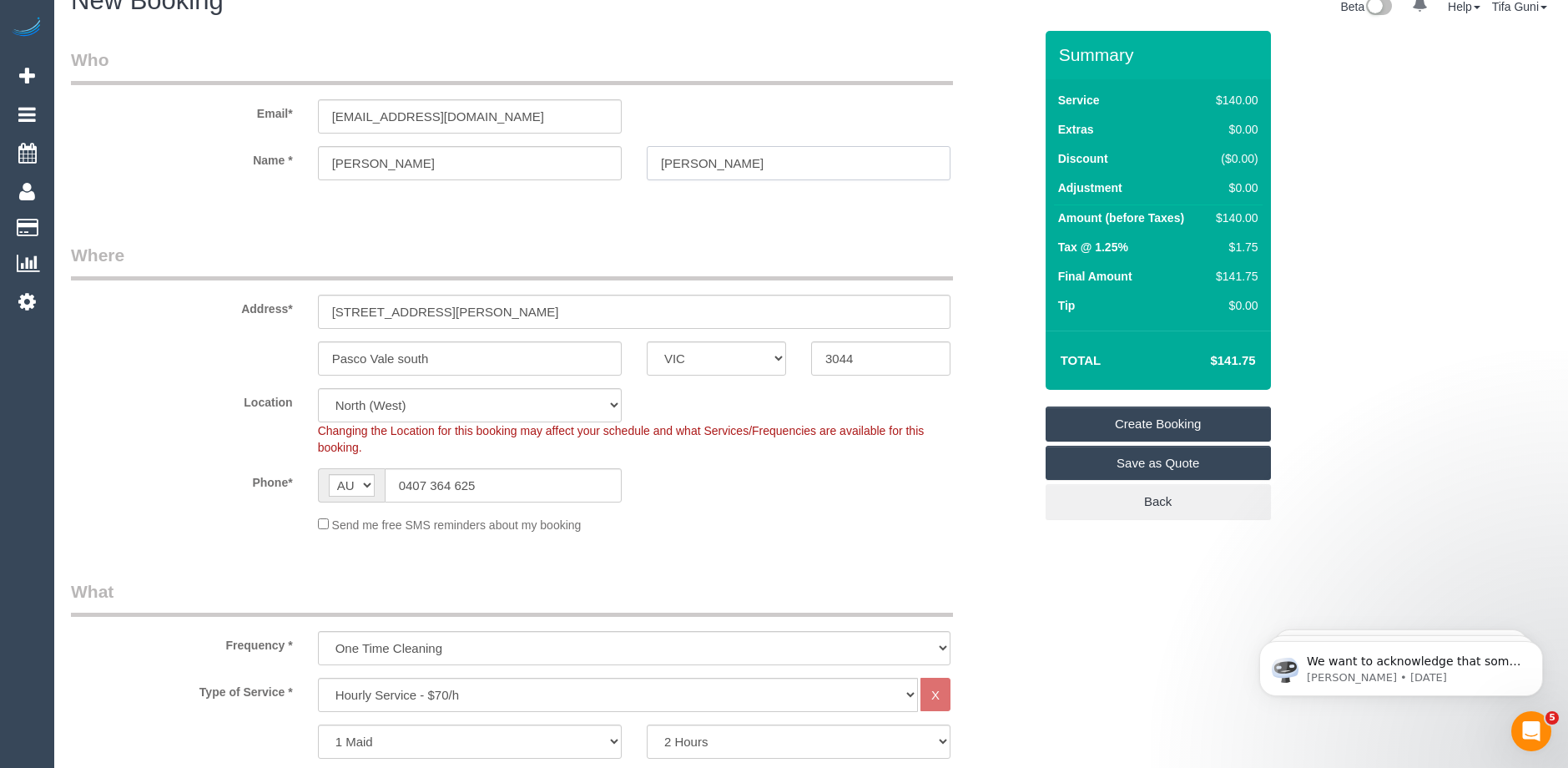
scroll to position [0, 0]
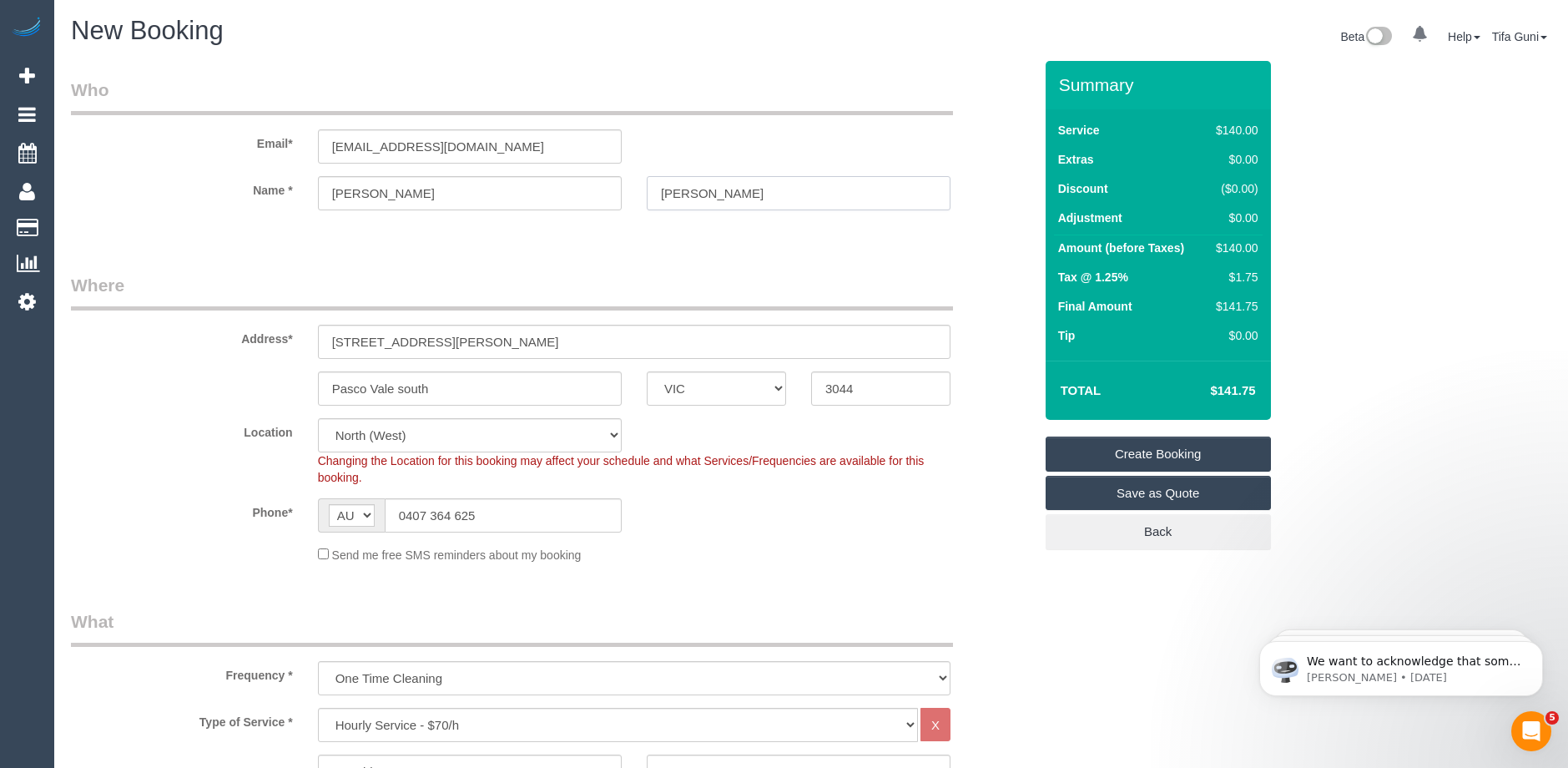
type input "[PERSON_NAME]"
click at [485, 150] on input "[EMAIL_ADDRESS][DOMAIN_NAME]" at bounding box center [469, 147] width 304 height 35
drag, startPoint x: 483, startPoint y: 150, endPoint x: 215, endPoint y: 155, distance: 268.0
click at [215, 155] on div "Email* [EMAIL_ADDRESS][DOMAIN_NAME]" at bounding box center [552, 120] width 987 height 86
click at [1129, 451] on link "Create Booking" at bounding box center [1158, 454] width 225 height 35
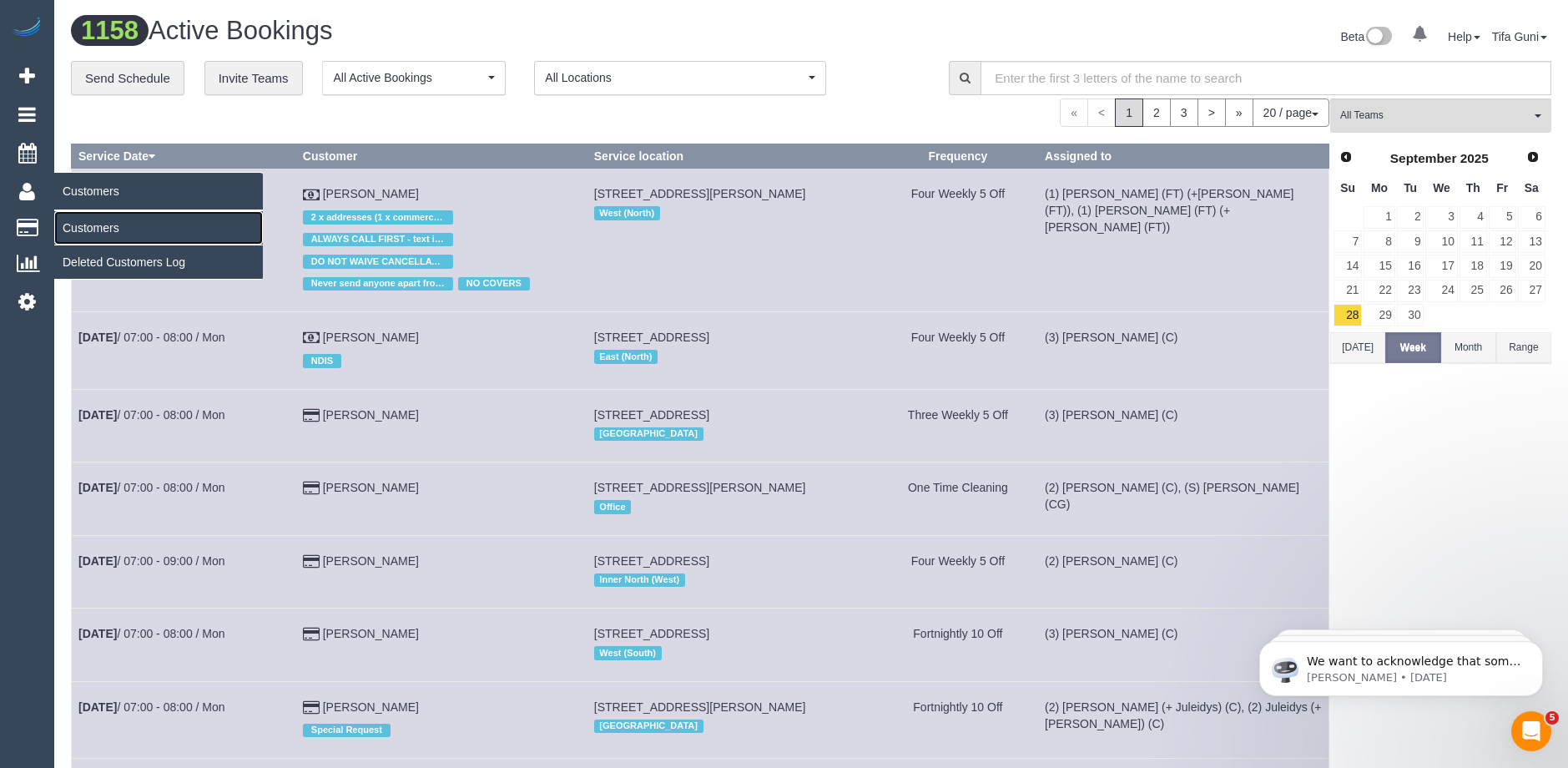
click at [98, 225] on link "Customers" at bounding box center [159, 228] width 209 height 34
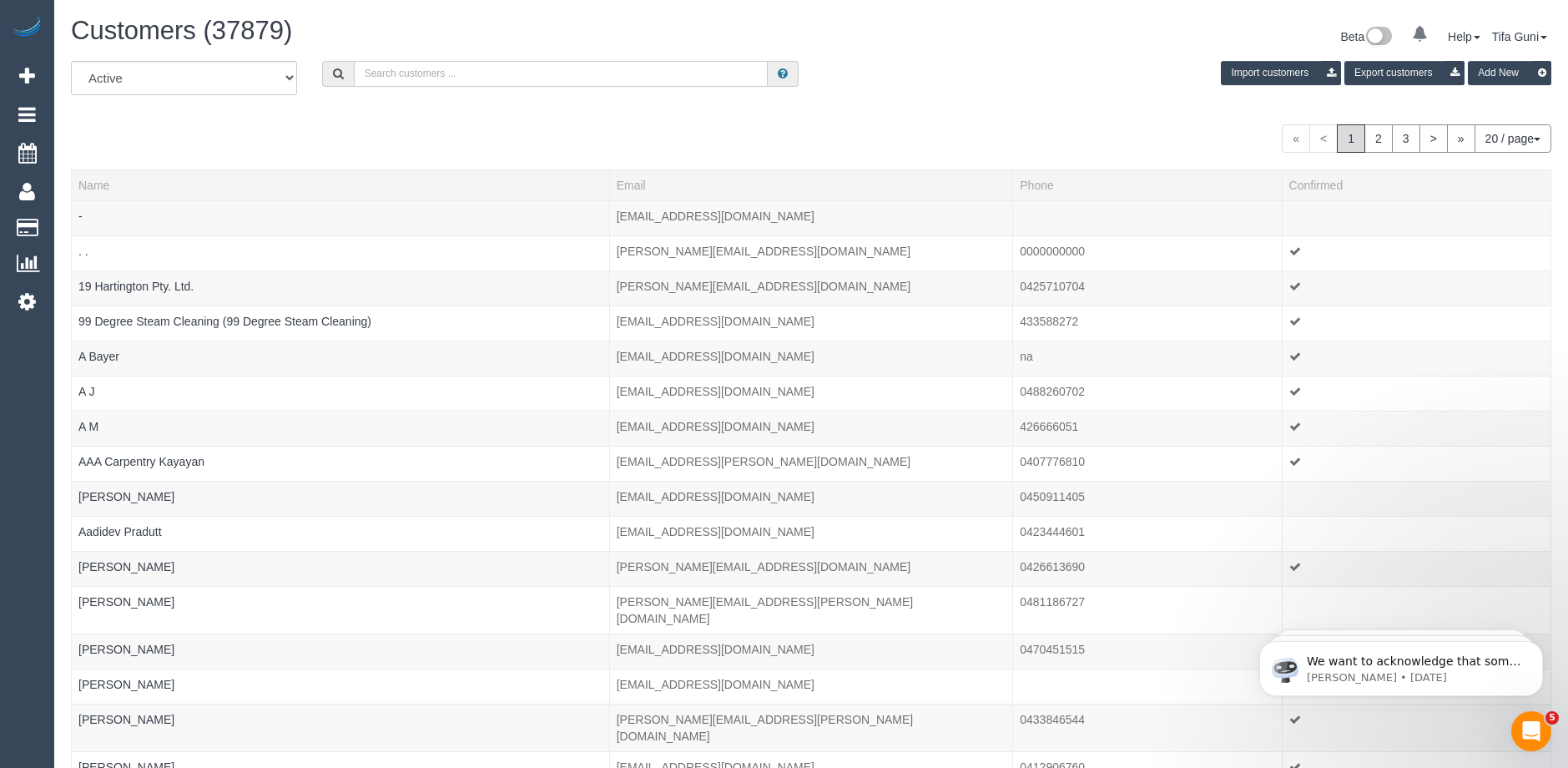
click at [445, 78] on input "text" at bounding box center [561, 74] width 414 height 26
paste input "[EMAIL_ADDRESS][DOMAIN_NAME]"
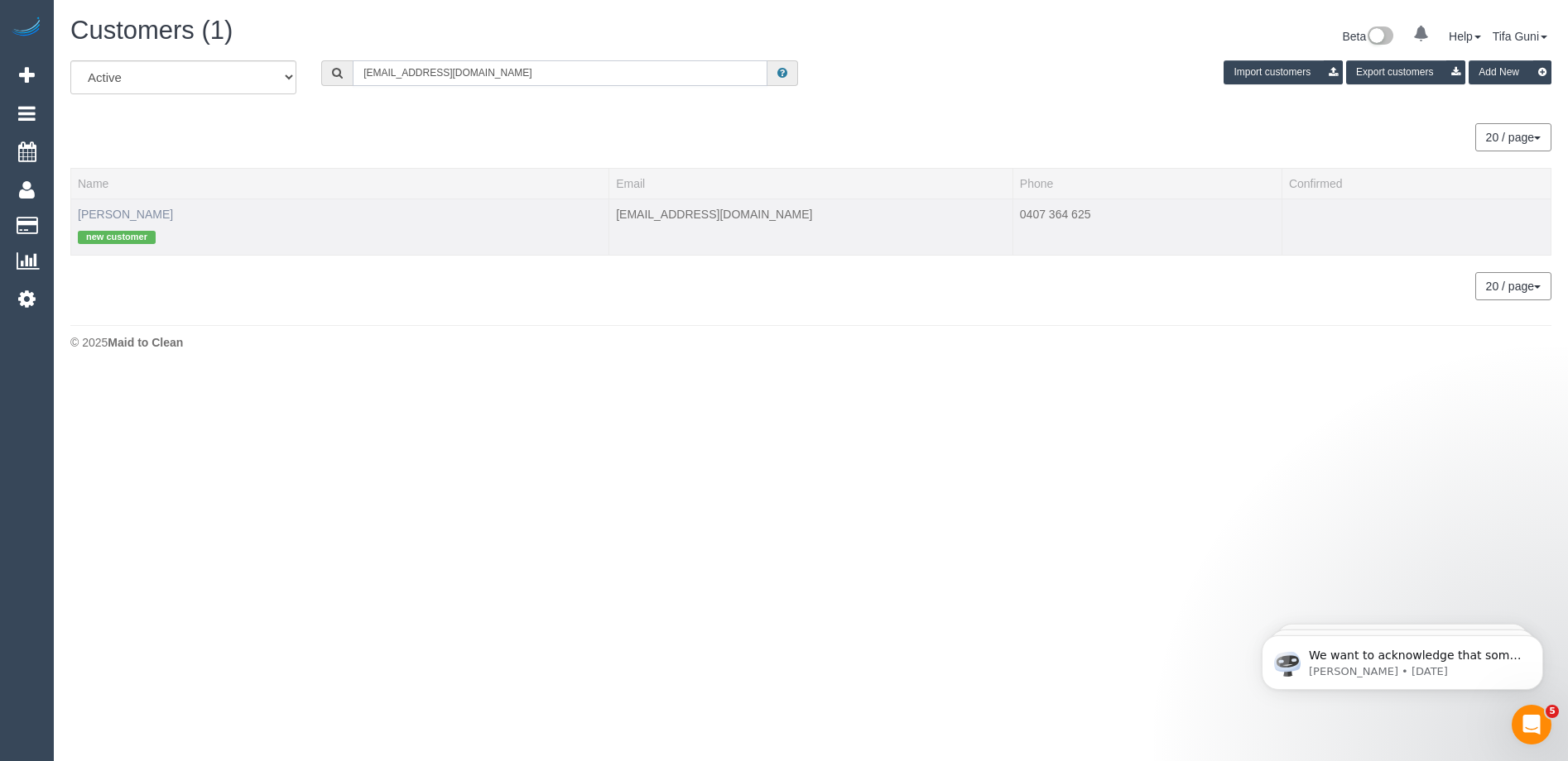
type input "[EMAIL_ADDRESS][DOMAIN_NAME]"
click at [138, 212] on link "[PERSON_NAME]" at bounding box center [125, 214] width 95 height 14
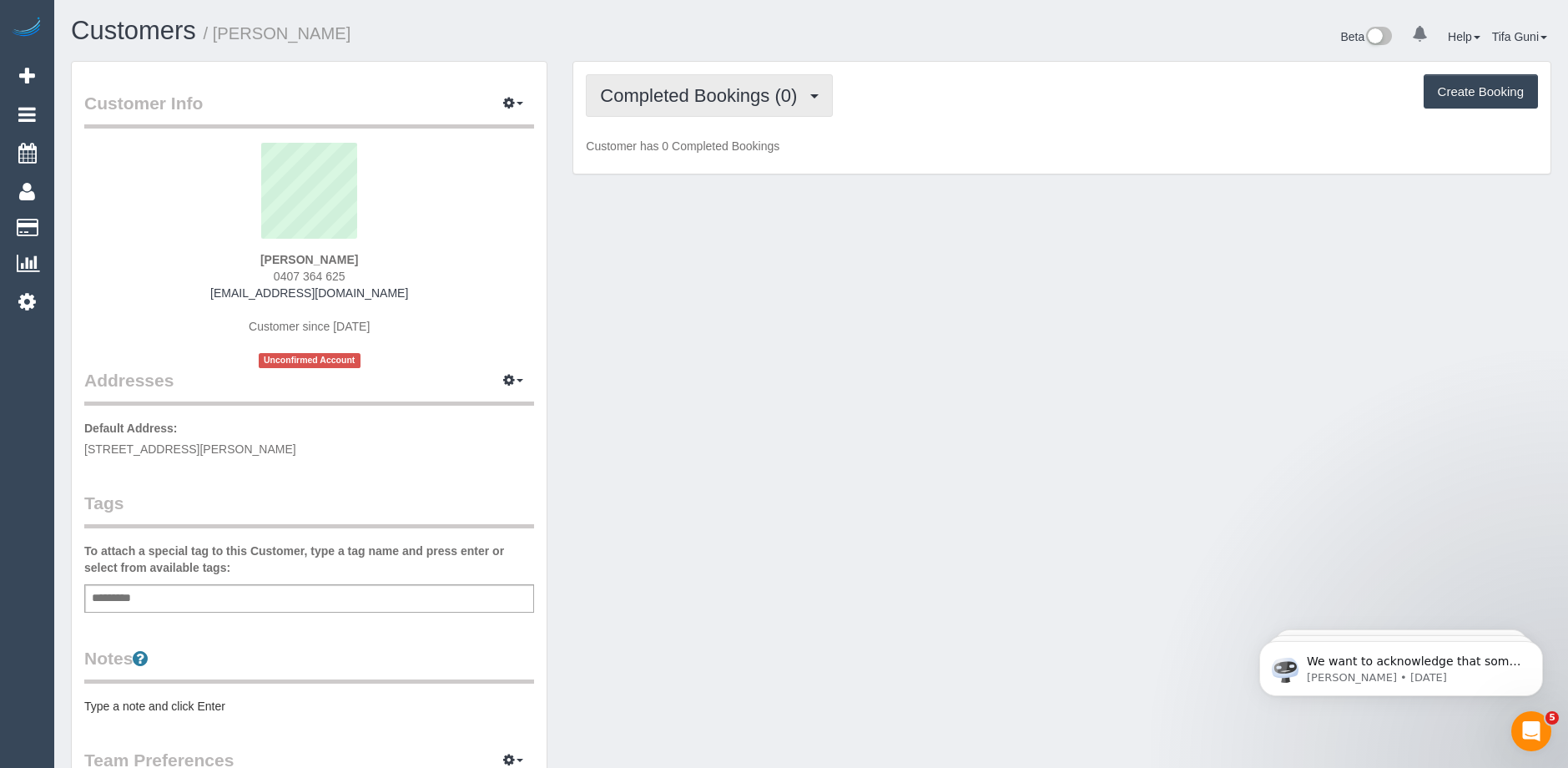
click at [734, 92] on span "Completed Bookings (0)" at bounding box center [702, 95] width 205 height 21
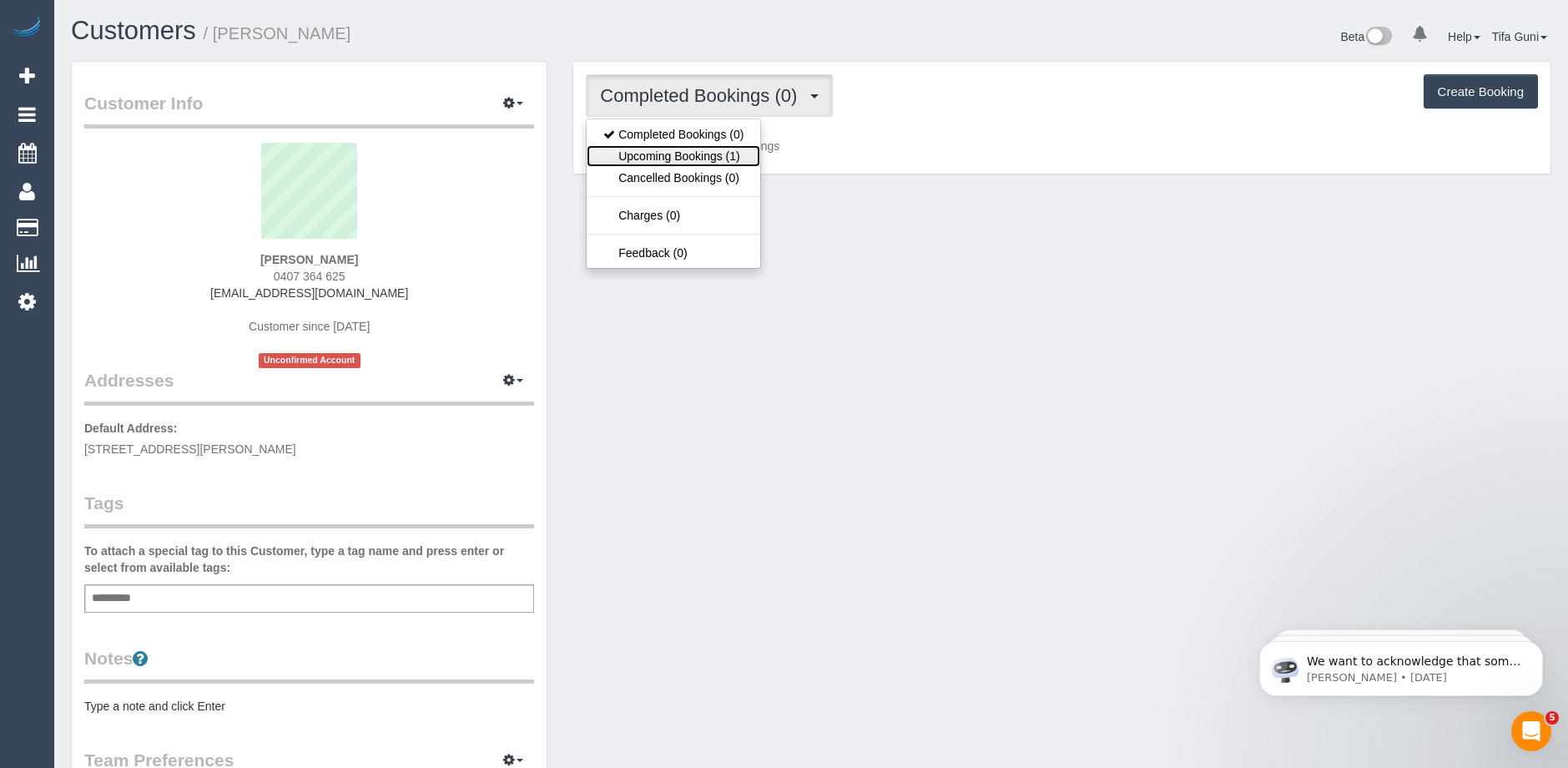
click at [679, 155] on link "Upcoming Bookings (1)" at bounding box center [674, 156] width 173 height 22
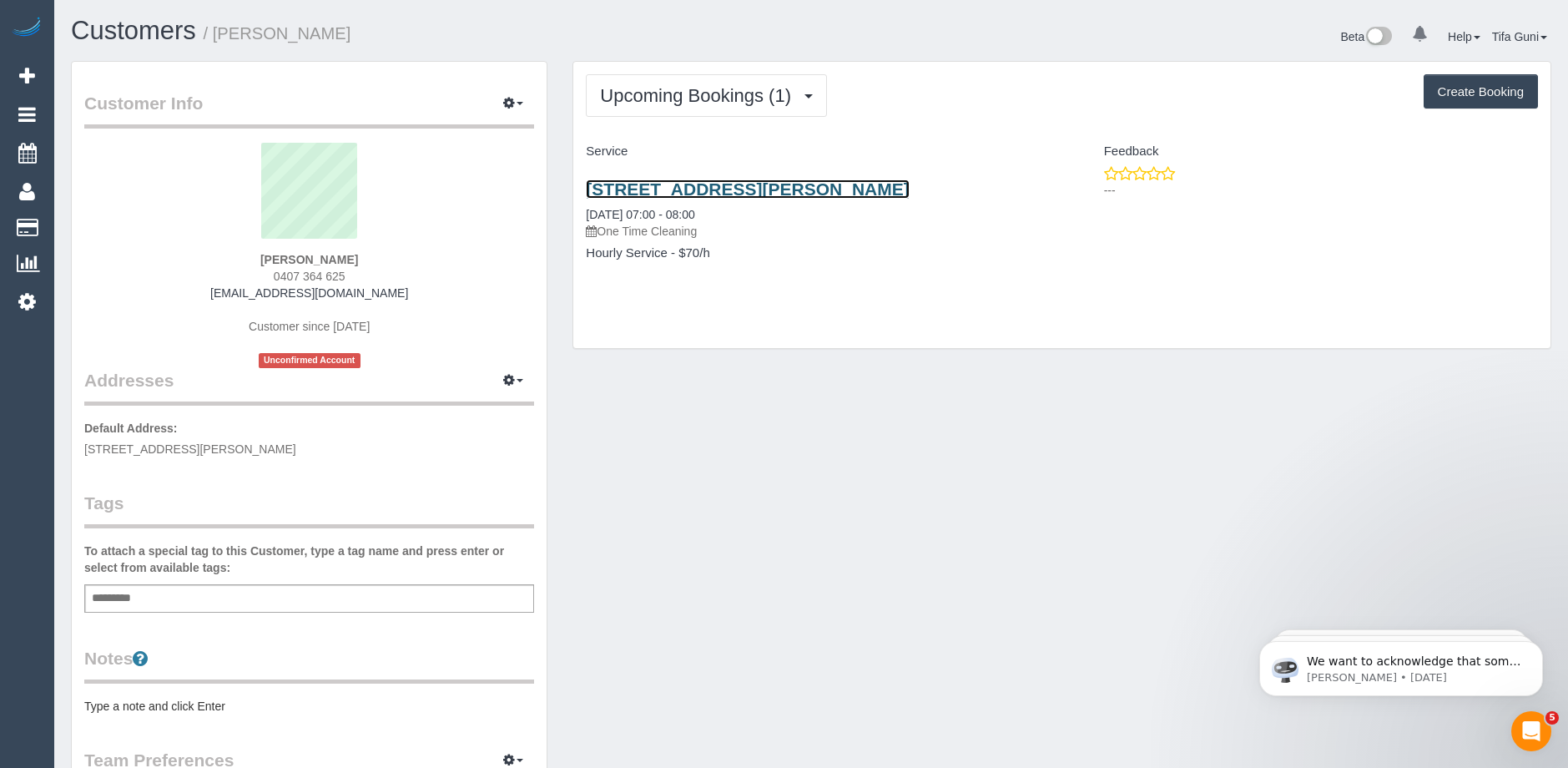
click at [696, 186] on link "[STREET_ADDRESS][PERSON_NAME]" at bounding box center [748, 189] width 323 height 19
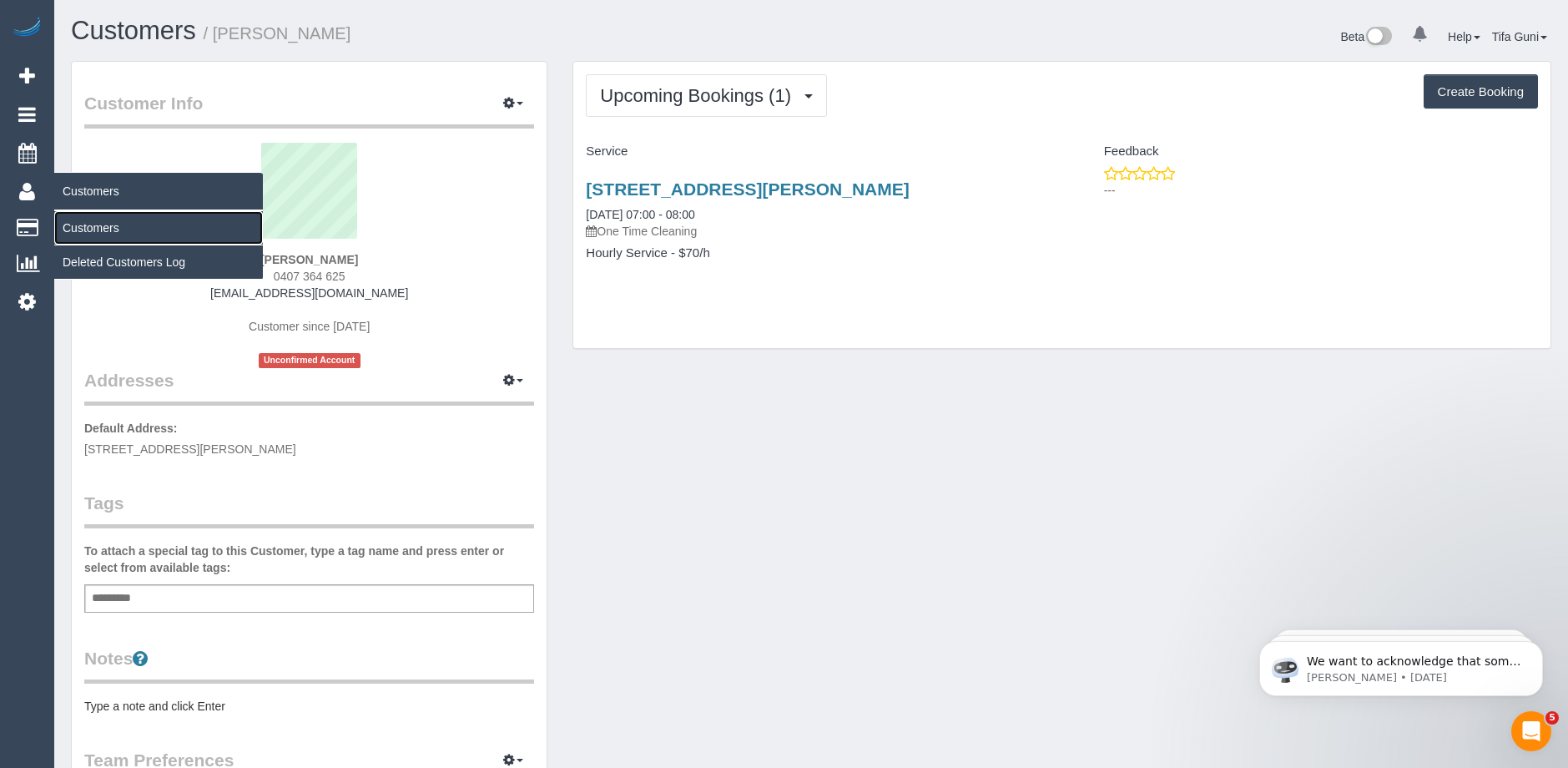
click at [79, 222] on link "Customers" at bounding box center [159, 228] width 209 height 34
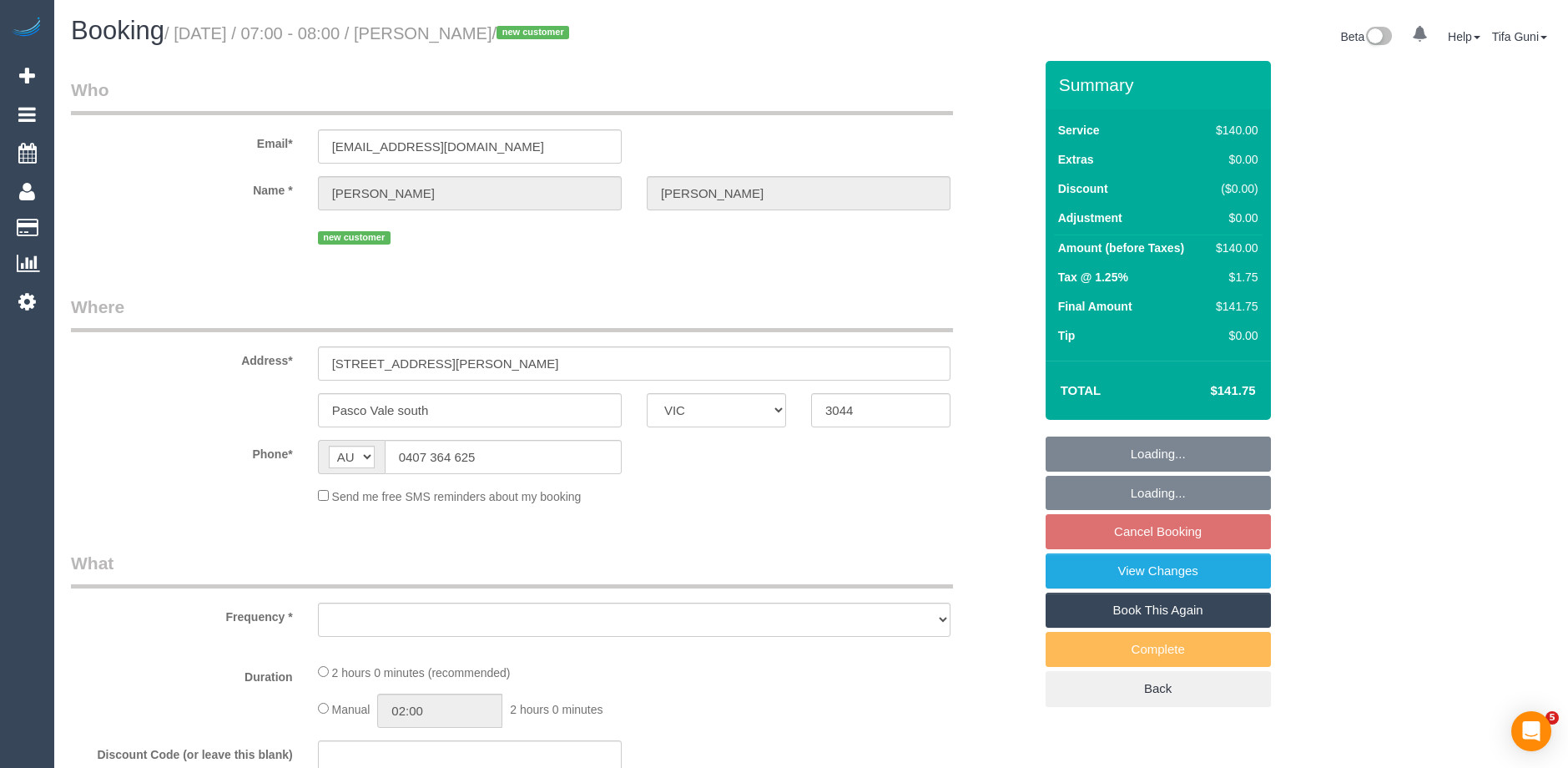
select select "VIC"
select select "object:531"
select select "number:28"
select select "number:14"
select select "number:19"
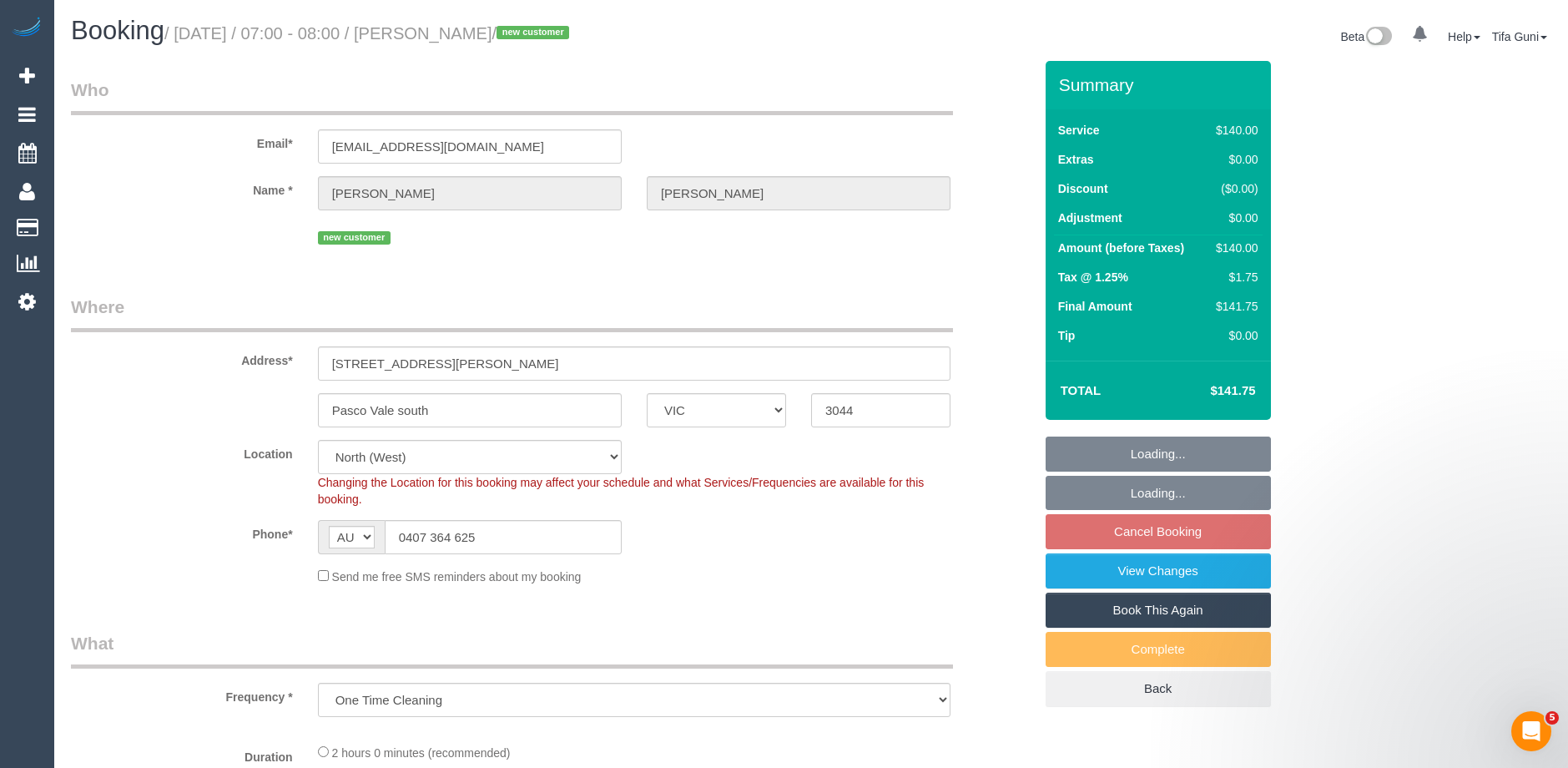
select select "object:684"
select select "spot1"
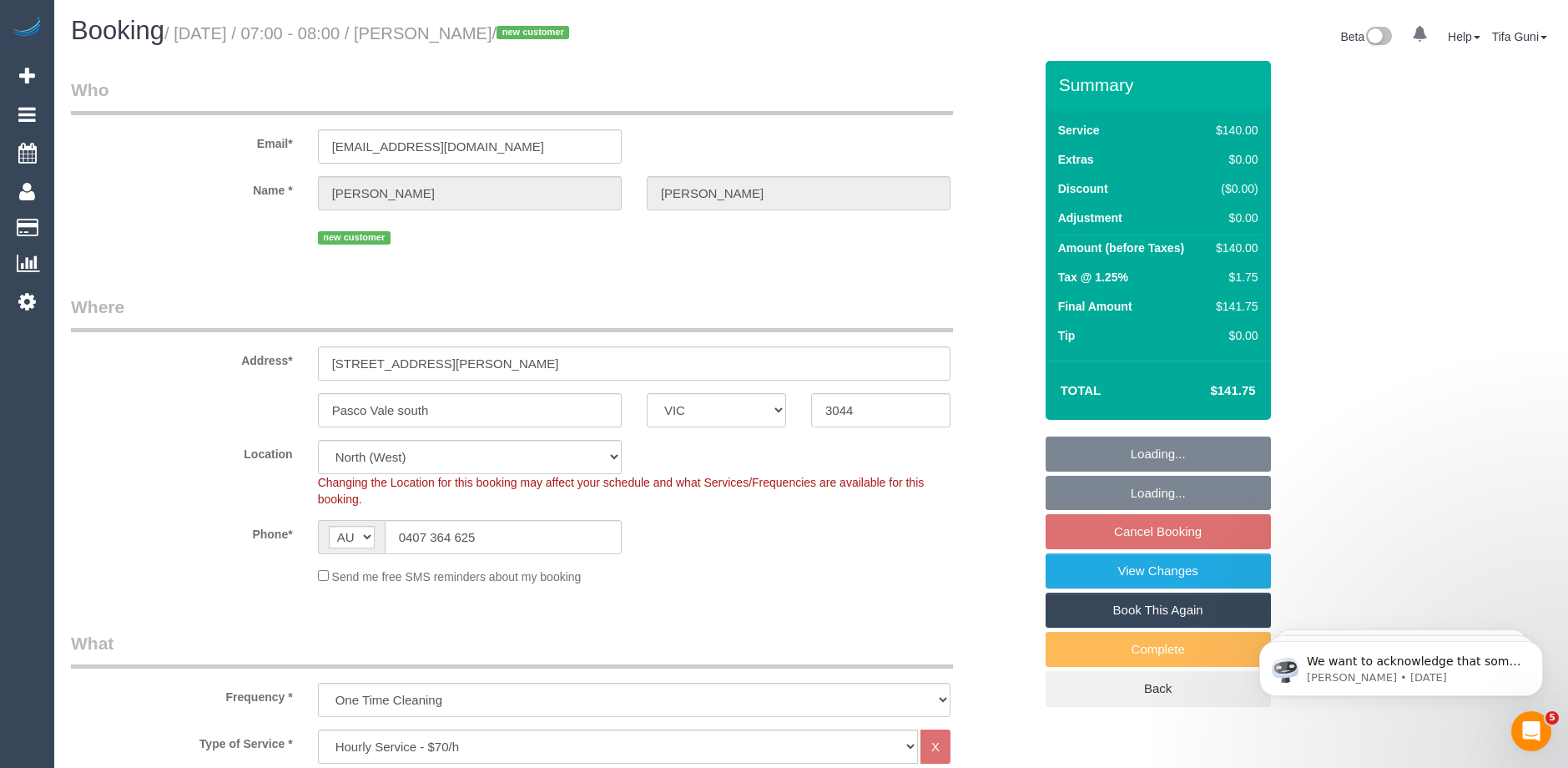
select select "string:stripe-pm_1SDH982GScqysDRVPDBCIkaY"
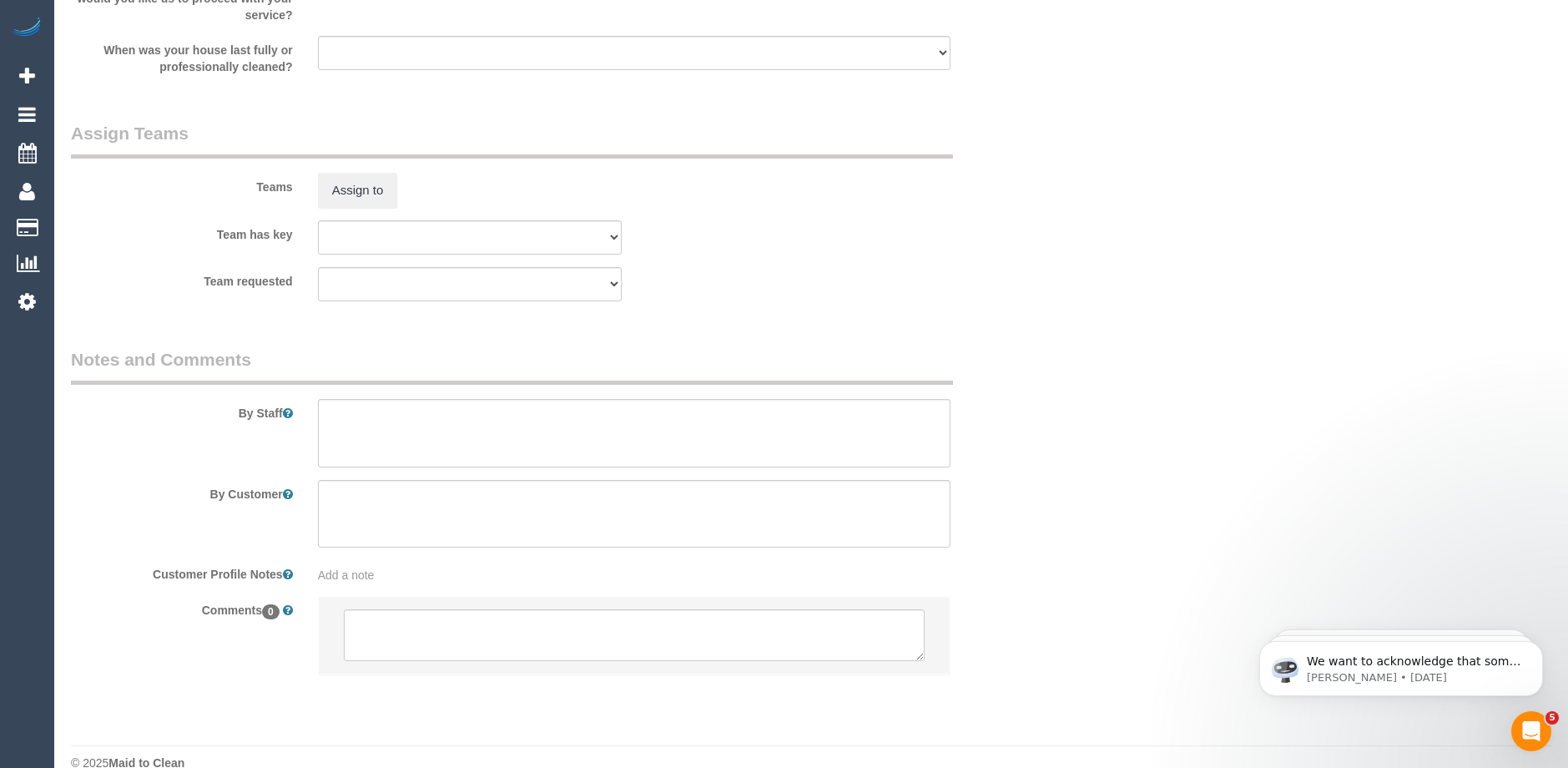
scroll to position [2415, 0]
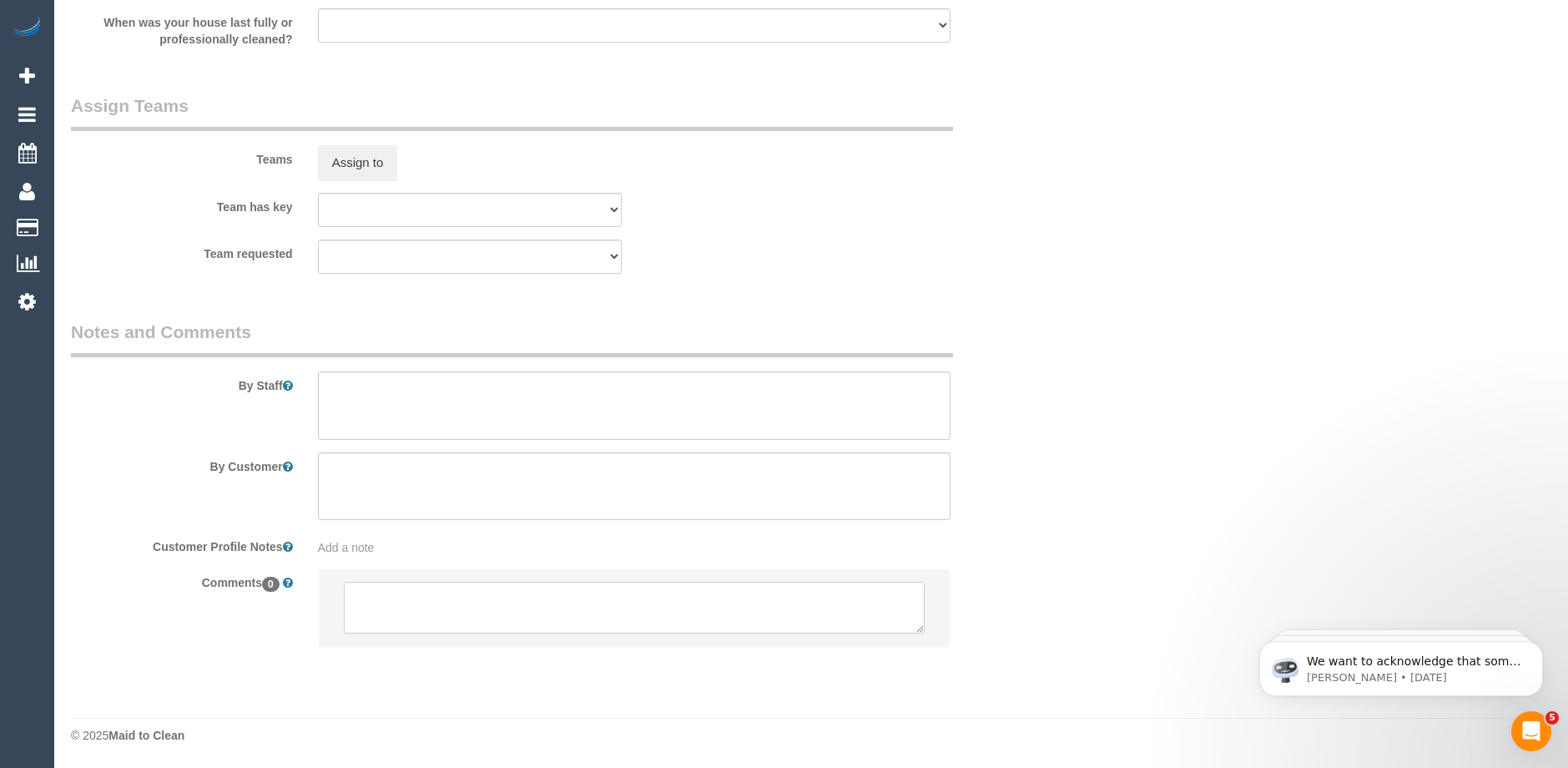
click at [553, 598] on textarea at bounding box center [634, 607] width 581 height 52
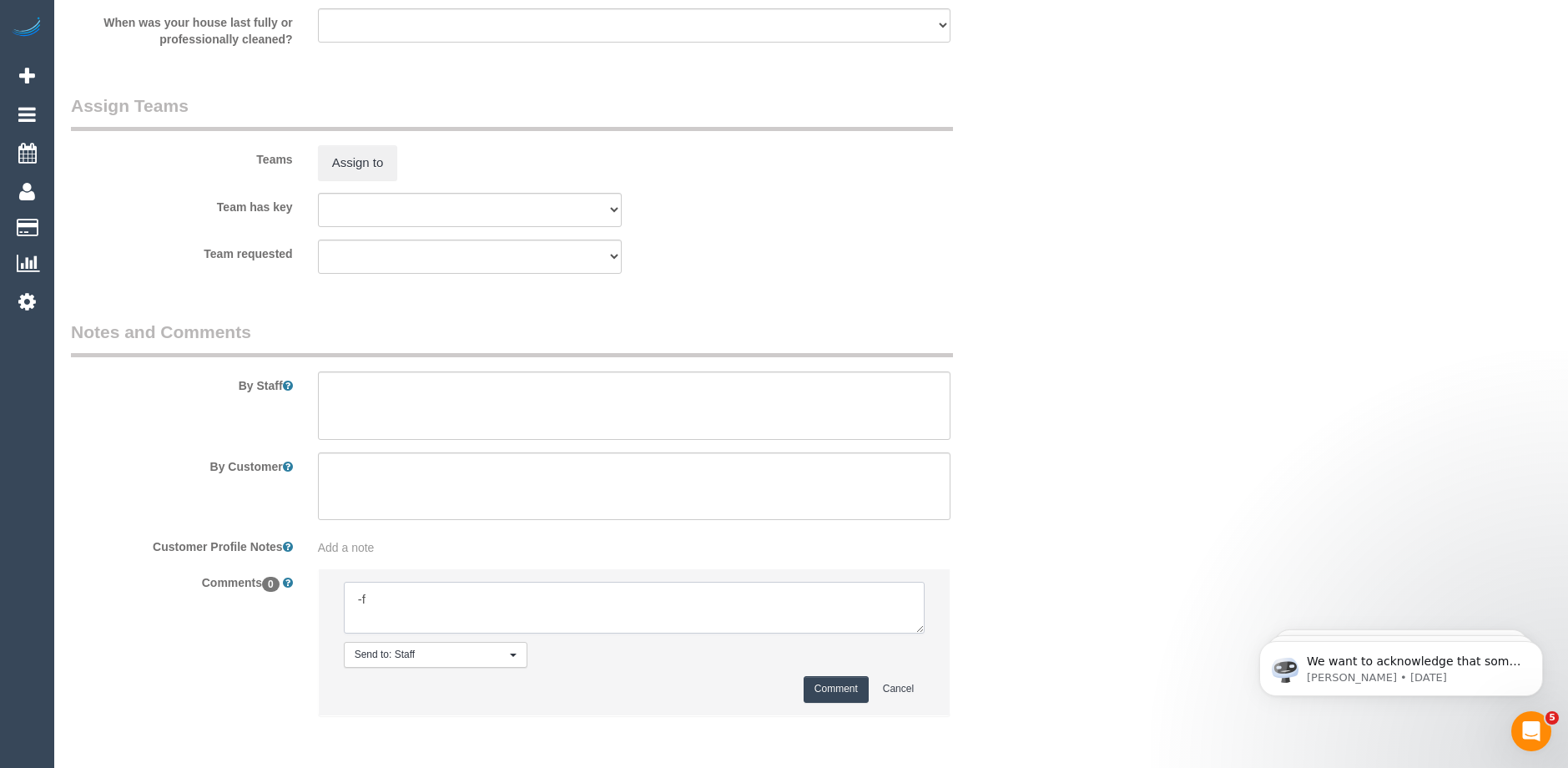
type textarea "-"
paste textarea "Flexibility dates: Flexibility times: Notes: knows we need to review Contact vi…"
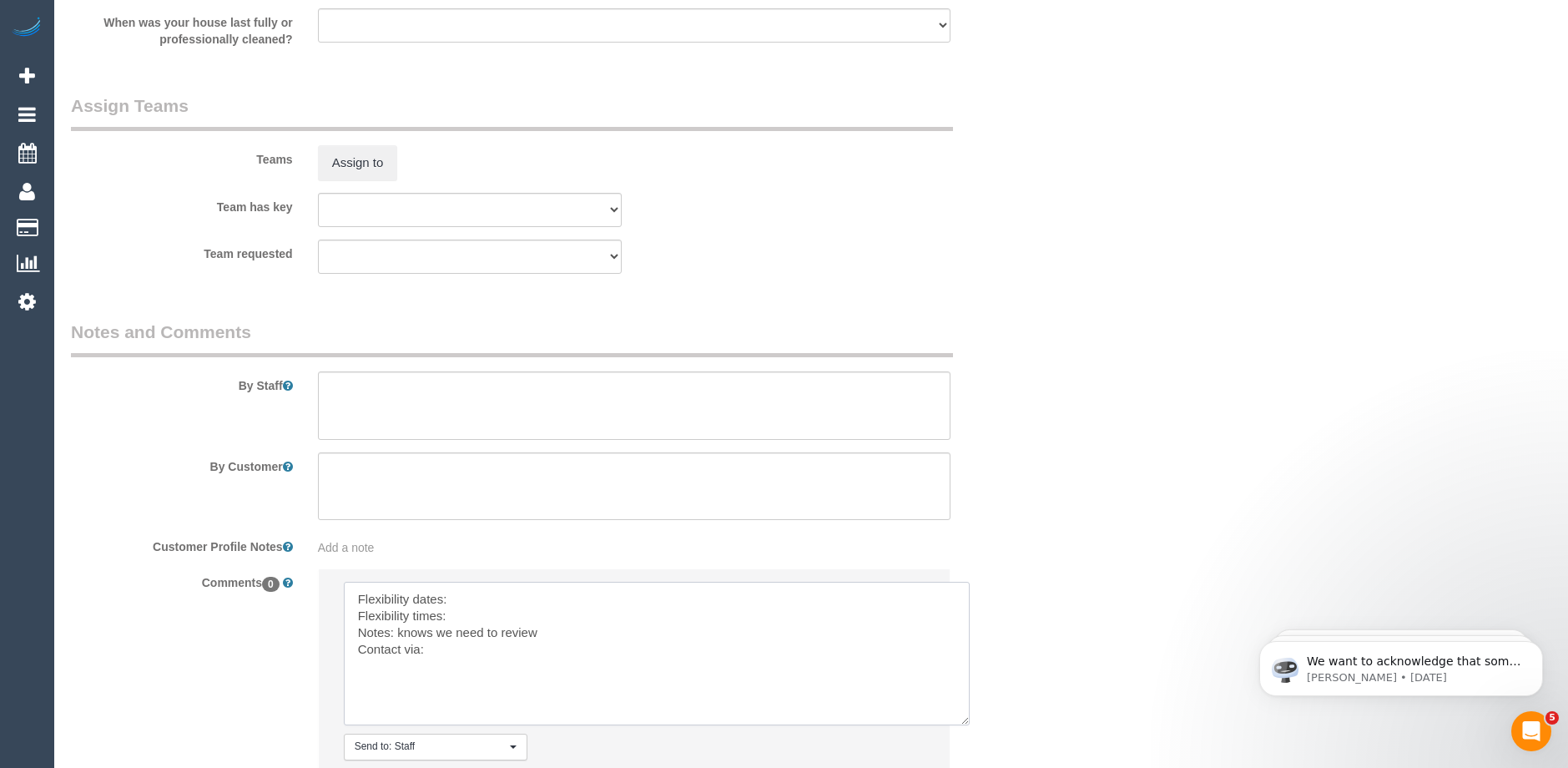
drag, startPoint x: 923, startPoint y: 628, endPoint x: 982, endPoint y: 749, distance: 134.6
click at [970, 725] on textarea at bounding box center [656, 653] width 626 height 143
click at [509, 591] on textarea at bounding box center [664, 668] width 641 height 172
click at [476, 614] on textarea at bounding box center [664, 668] width 641 height 172
click at [454, 647] on textarea at bounding box center [664, 668] width 641 height 172
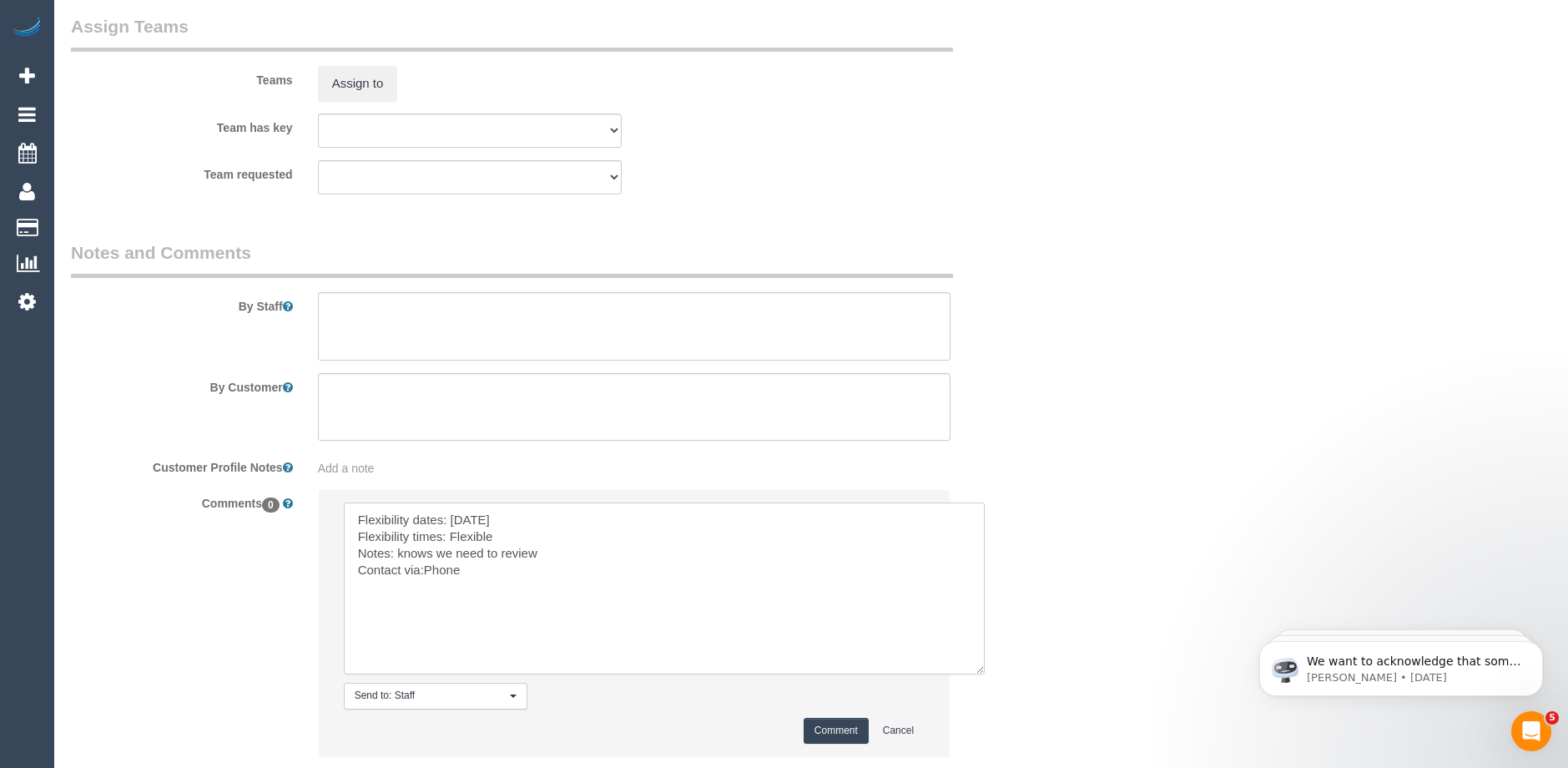
scroll to position [2605, 0]
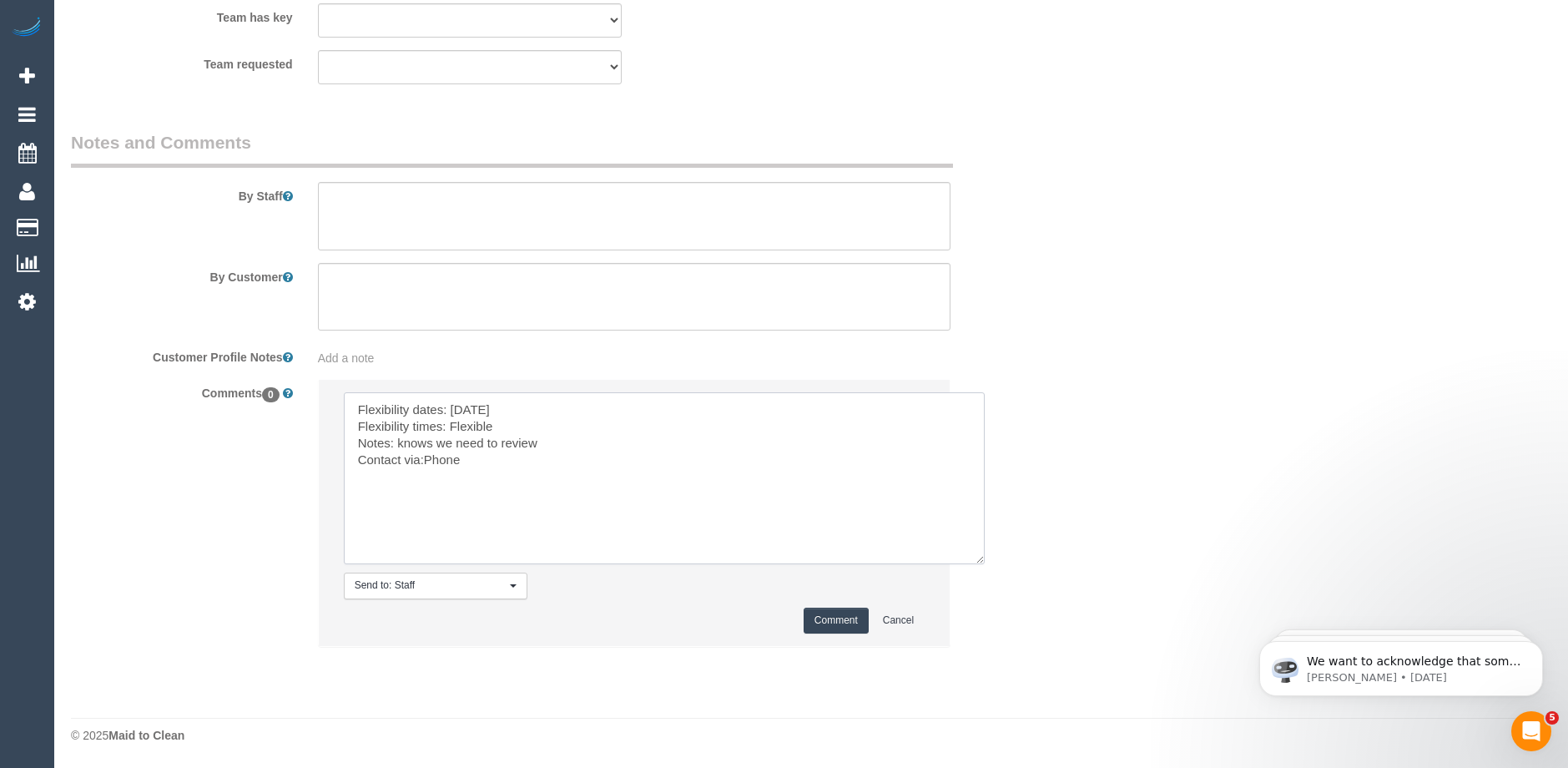
type textarea "Flexibility dates: Monday Flexibility times: Flexible Notes: knows we need to r…"
click at [821, 622] on button "Comment" at bounding box center [836, 620] width 65 height 26
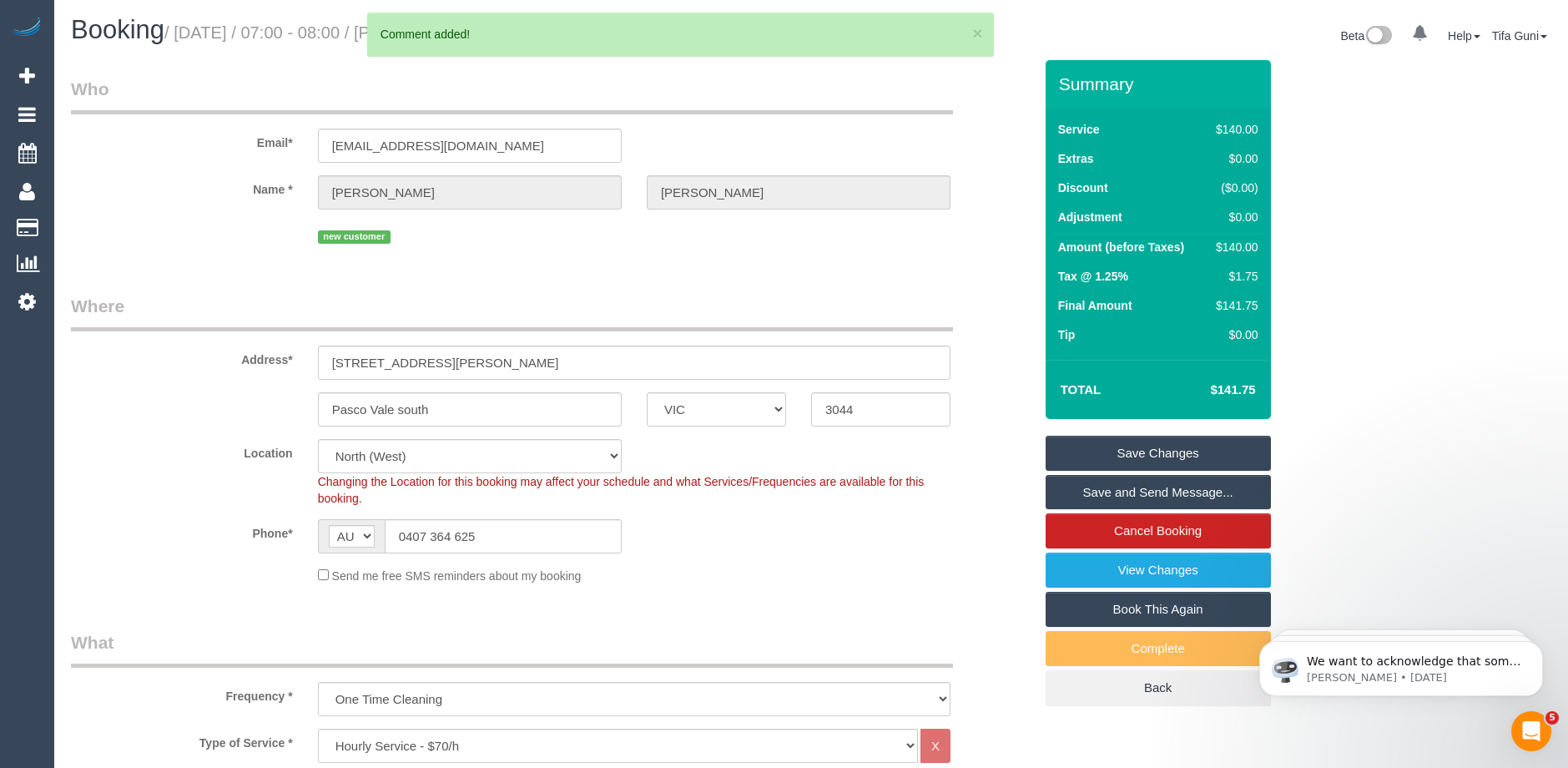
scroll to position [0, 0]
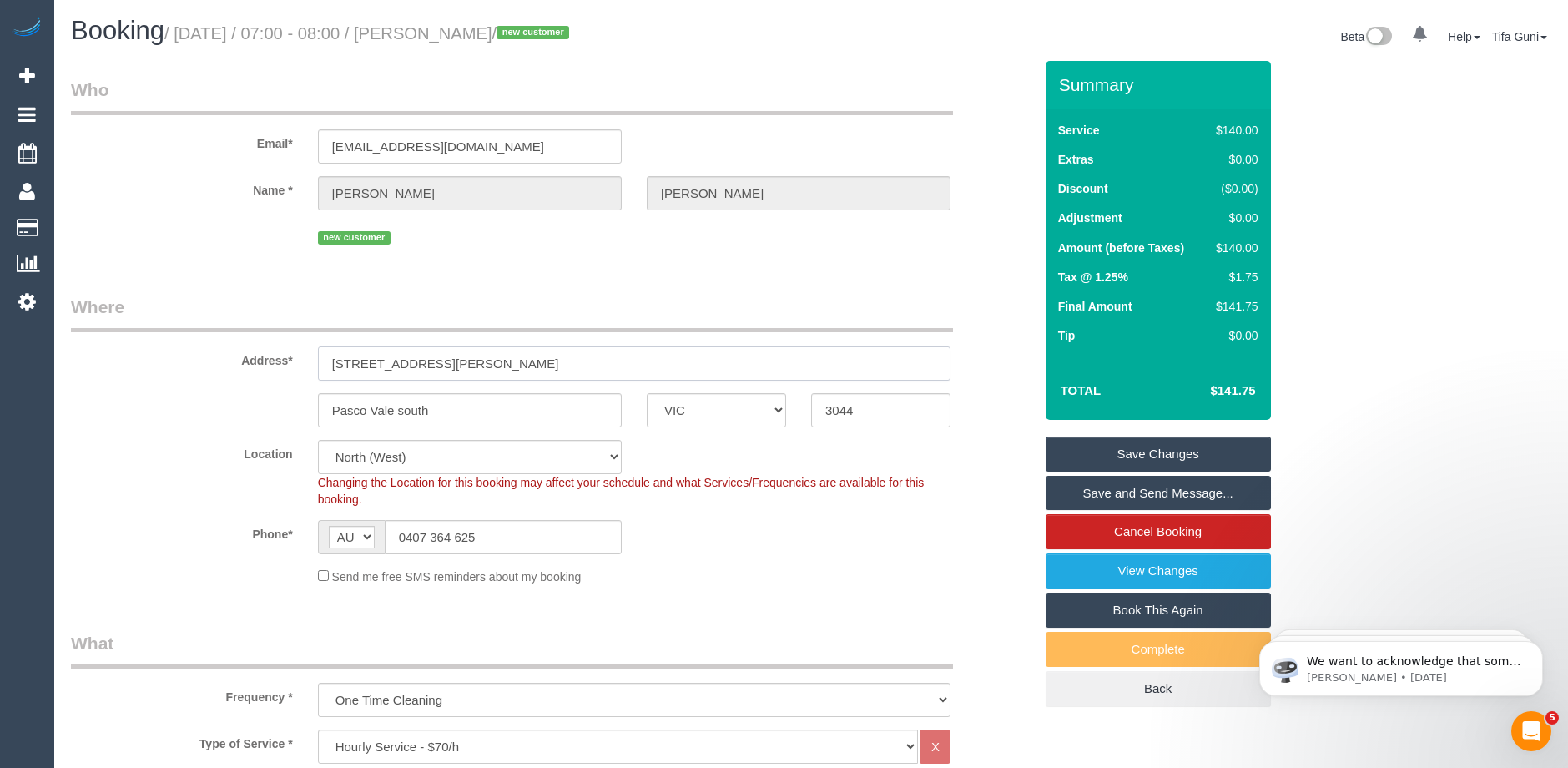
click at [348, 363] on input "[STREET_ADDRESS][PERSON_NAME]" at bounding box center [634, 364] width 633 height 35
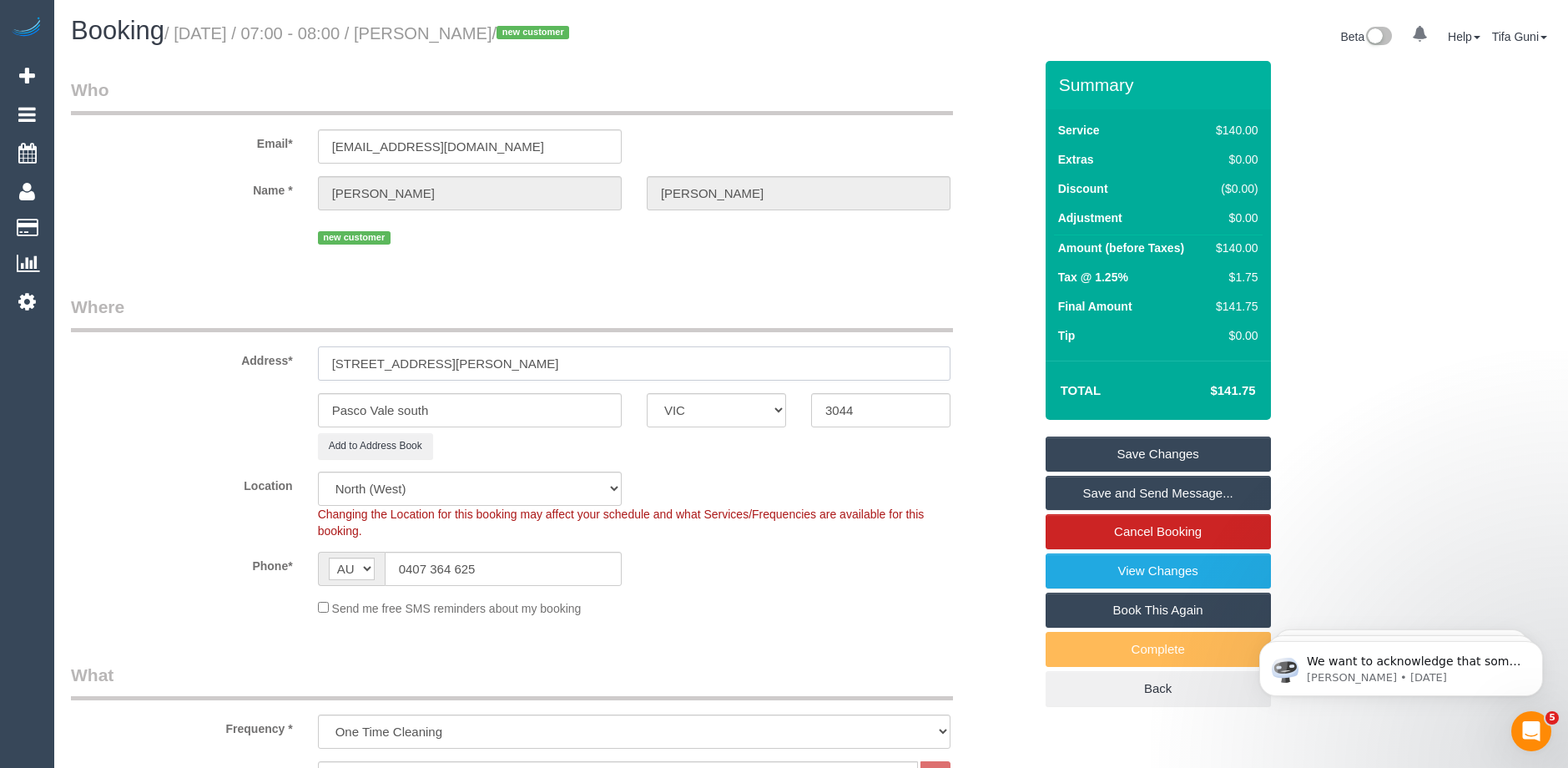
click at [449, 368] on input "5 Hackett street" at bounding box center [634, 364] width 633 height 35
type input "5 Hackett street"
click at [1163, 455] on link "Save Changes" at bounding box center [1158, 454] width 225 height 35
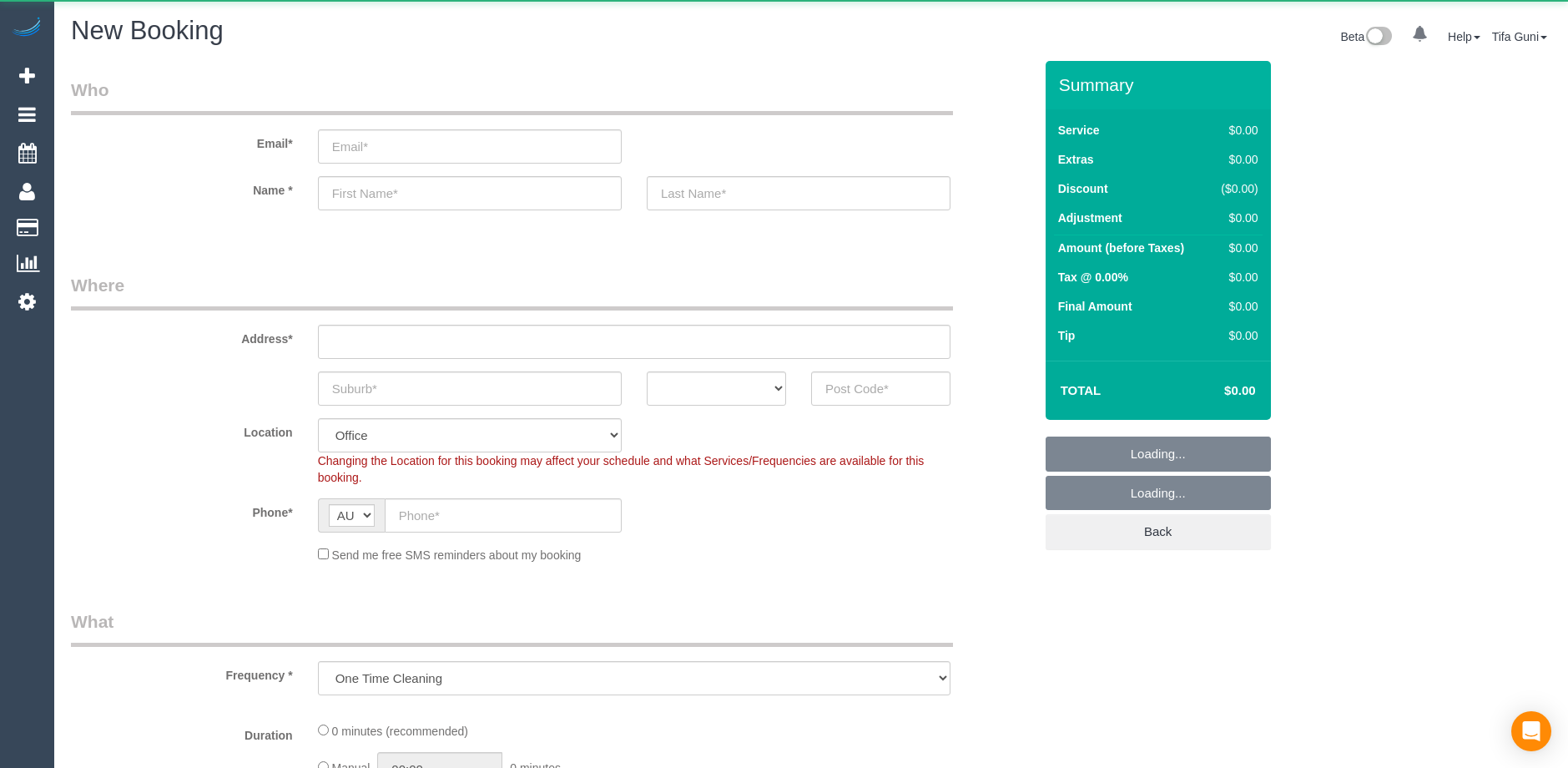
select select "object:813"
click at [853, 383] on input "text" at bounding box center [881, 389] width 139 height 35
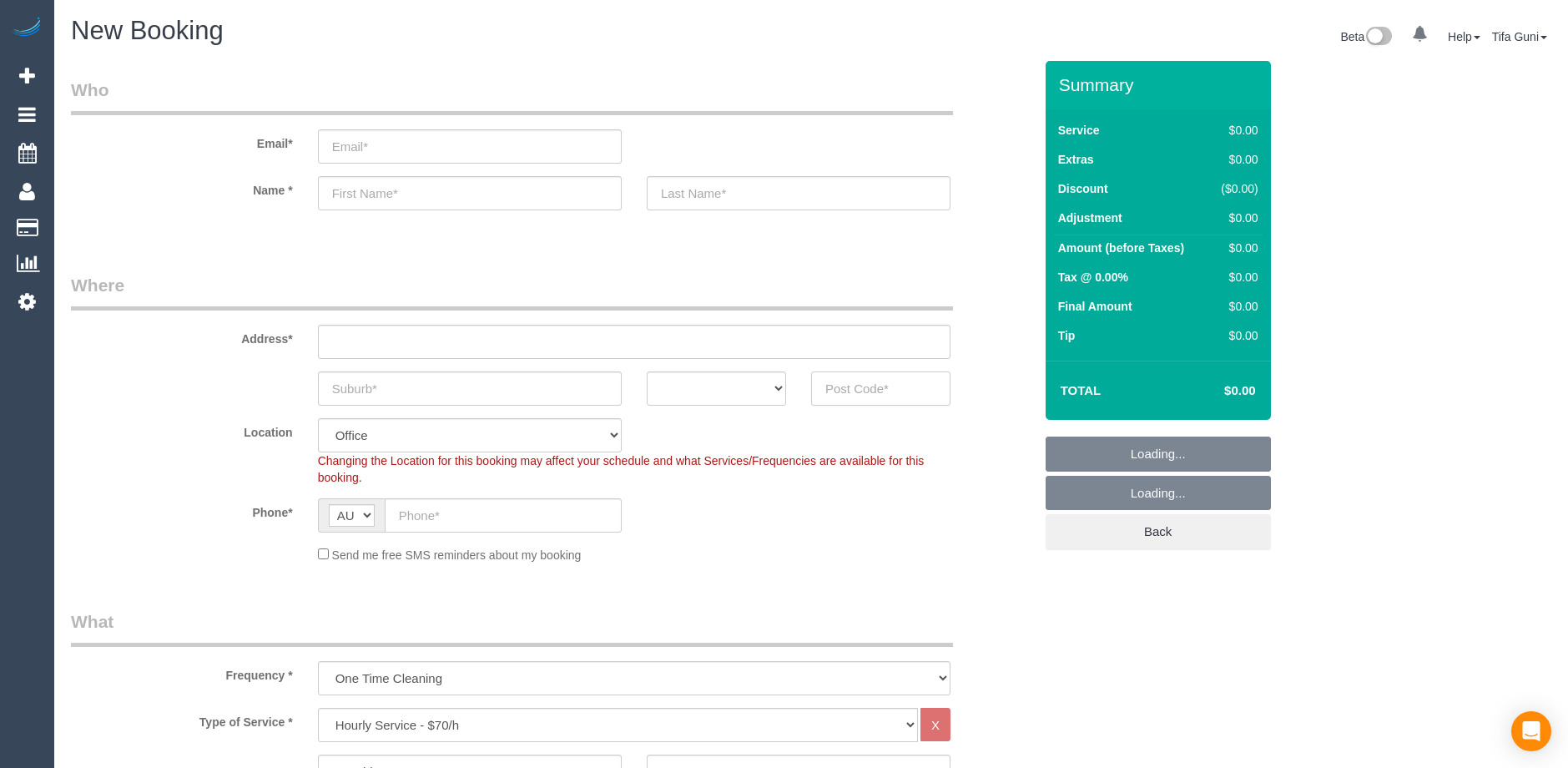
click at [853, 389] on input "text" at bounding box center [881, 389] width 139 height 35
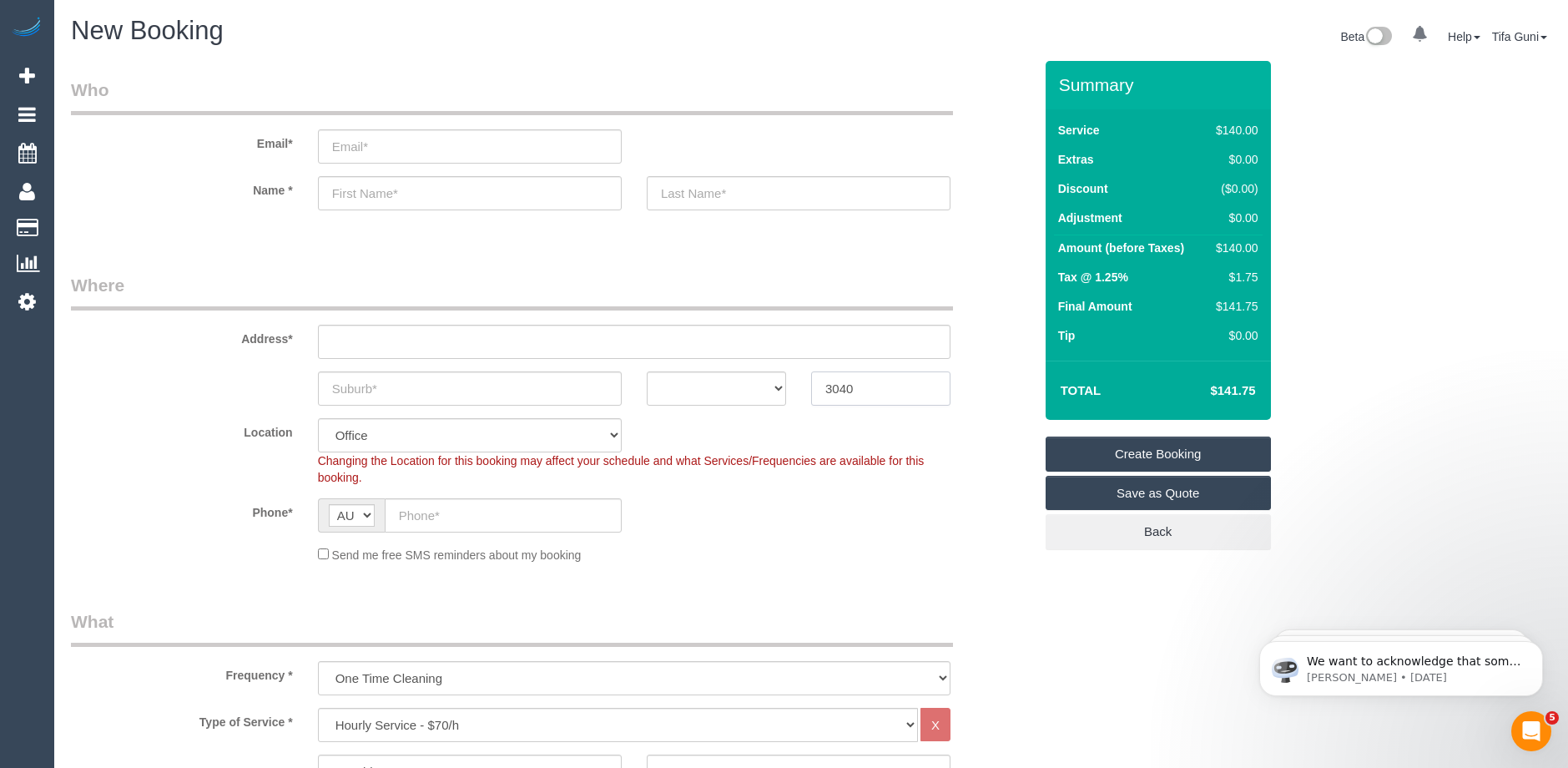
type input "3040"
click at [776, 385] on select "ACT [GEOGRAPHIC_DATA] NT [GEOGRAPHIC_DATA] SA TAS [GEOGRAPHIC_DATA] [GEOGRAPHIC…" at bounding box center [716, 389] width 139 height 35
select select "VIC"
click at [646, 371] on select "ACT [GEOGRAPHIC_DATA] NT [GEOGRAPHIC_DATA] SA TAS [GEOGRAPHIC_DATA] [GEOGRAPHIC…" at bounding box center [716, 389] width 139 height 35
drag, startPoint x: 871, startPoint y: 399, endPoint x: 799, endPoint y: 391, distance: 72.4
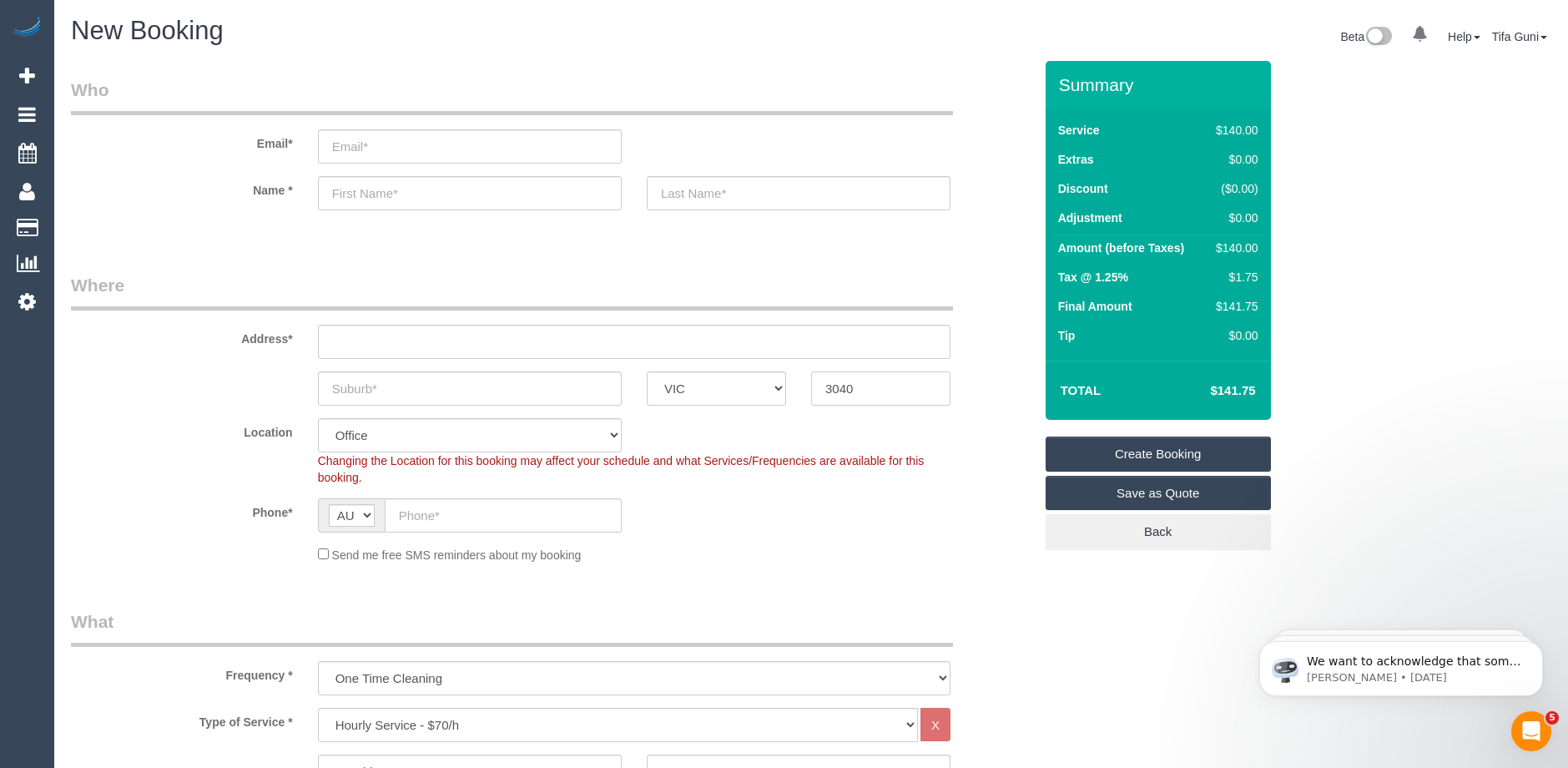
click at [799, 391] on div "3040" at bounding box center [881, 389] width 164 height 35
click at [368, 146] on input "email" at bounding box center [469, 147] width 304 height 35
type input "n"
type input "mira.wallnis@yooraooa.com.au"
click at [371, 195] on input "text" at bounding box center [469, 193] width 304 height 35
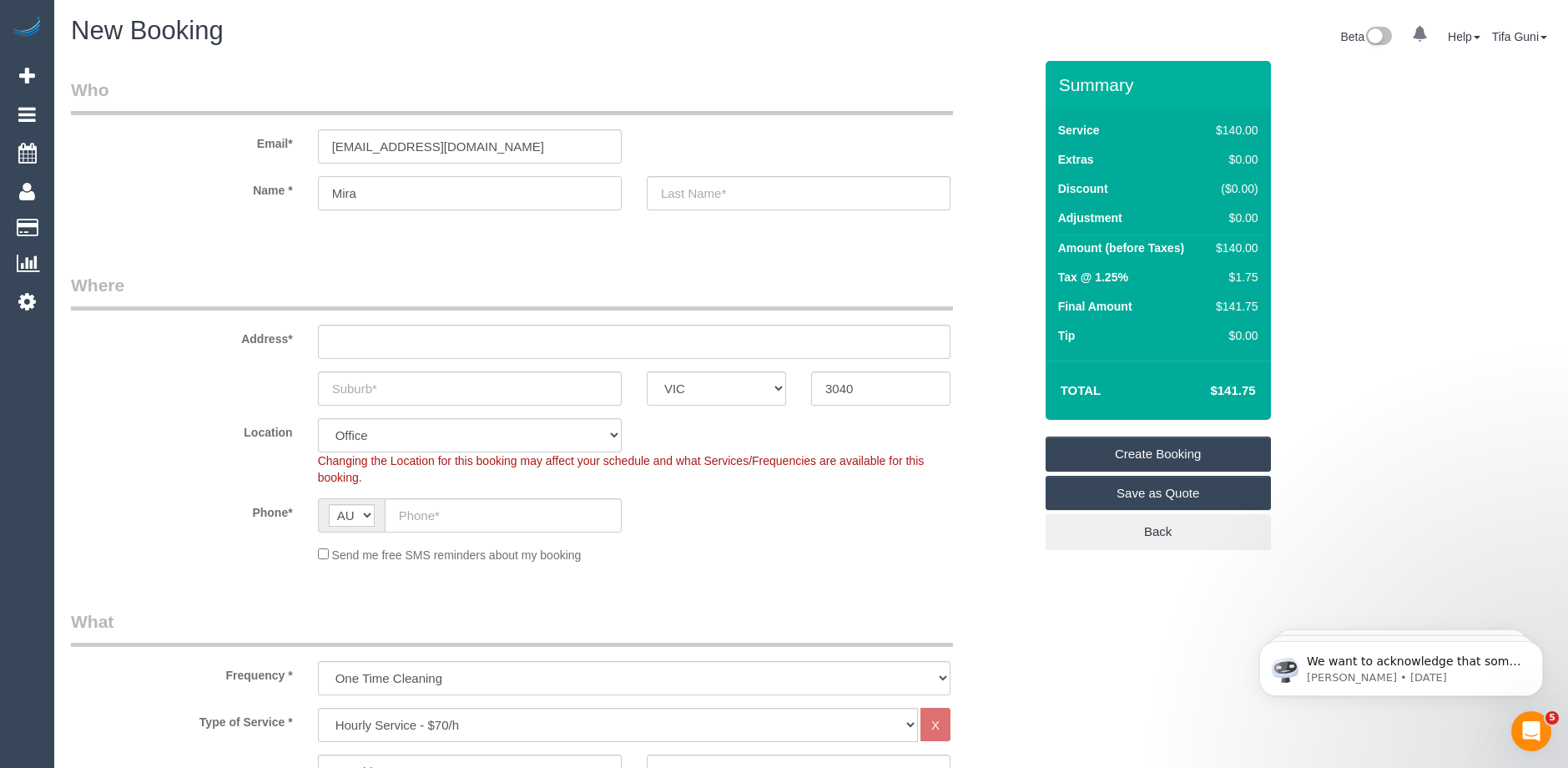
type input "Mira"
click at [688, 195] on input "text" at bounding box center [798, 193] width 304 height 35
click at [377, 355] on input "text" at bounding box center [634, 342] width 633 height 35
type input "-"
select select "59"
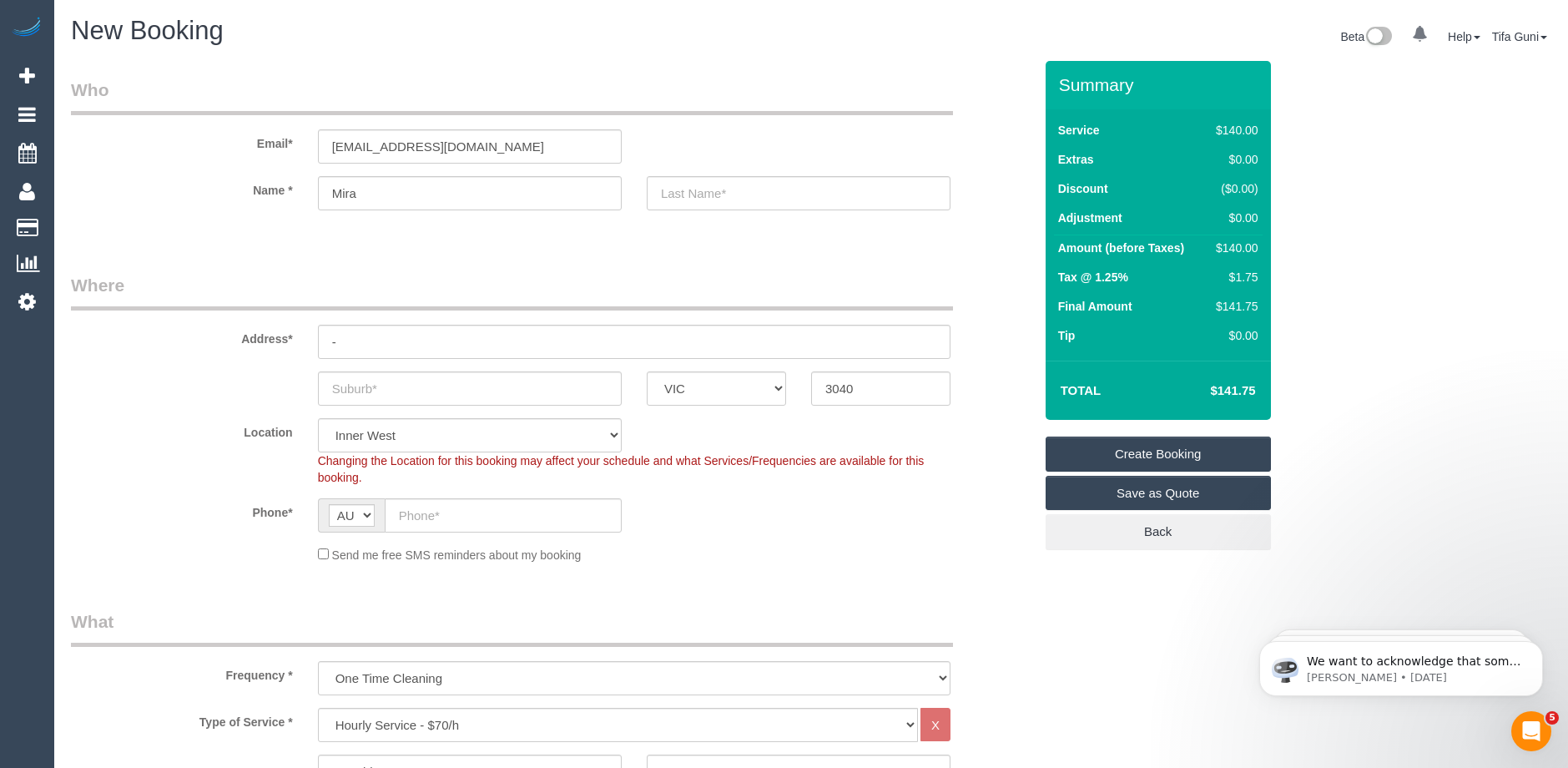
select select "object:2387"
drag, startPoint x: 489, startPoint y: 143, endPoint x: 248, endPoint y: 150, distance: 241.1
click at [247, 150] on div "Email* mira.wallnis@yooraooa.com.au" at bounding box center [552, 120] width 987 height 86
